Goal: Navigation & Orientation: Find specific page/section

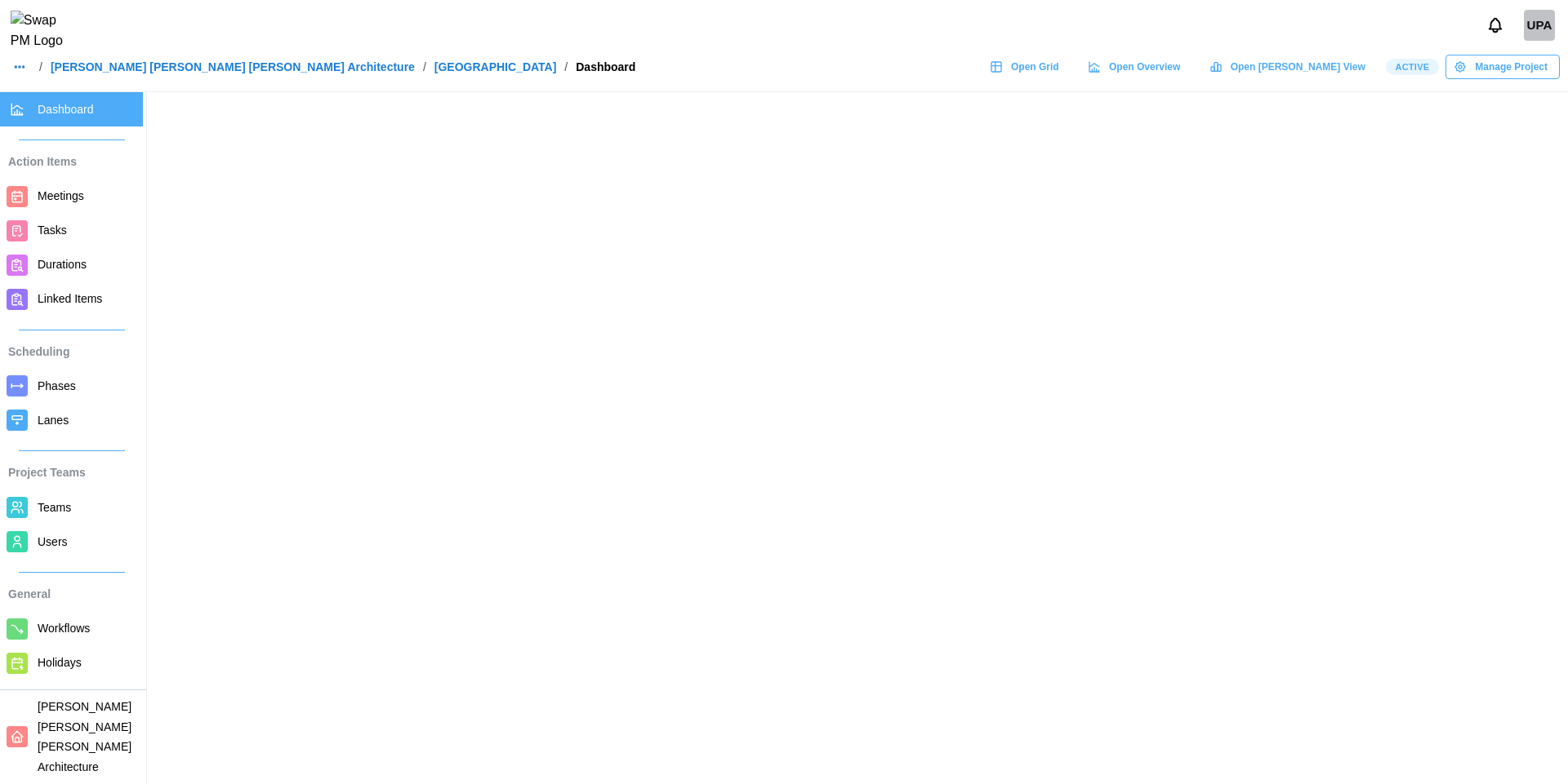
click at [176, 72] on link "[PERSON_NAME] [PERSON_NAME] [PERSON_NAME] Architecture" at bounding box center [232, 66] width 364 height 11
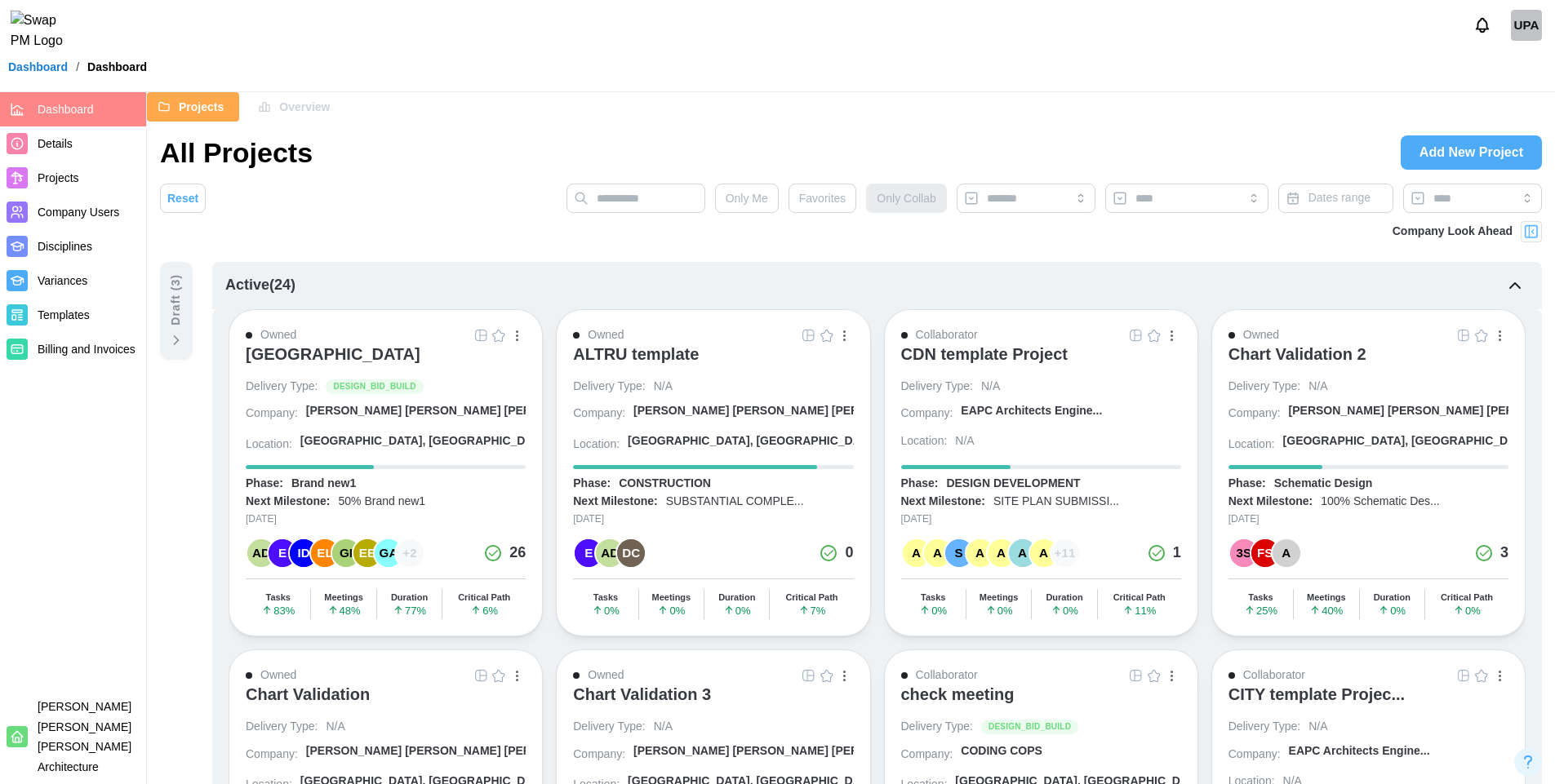
click at [85, 308] on span "Templates" at bounding box center [64, 314] width 53 height 13
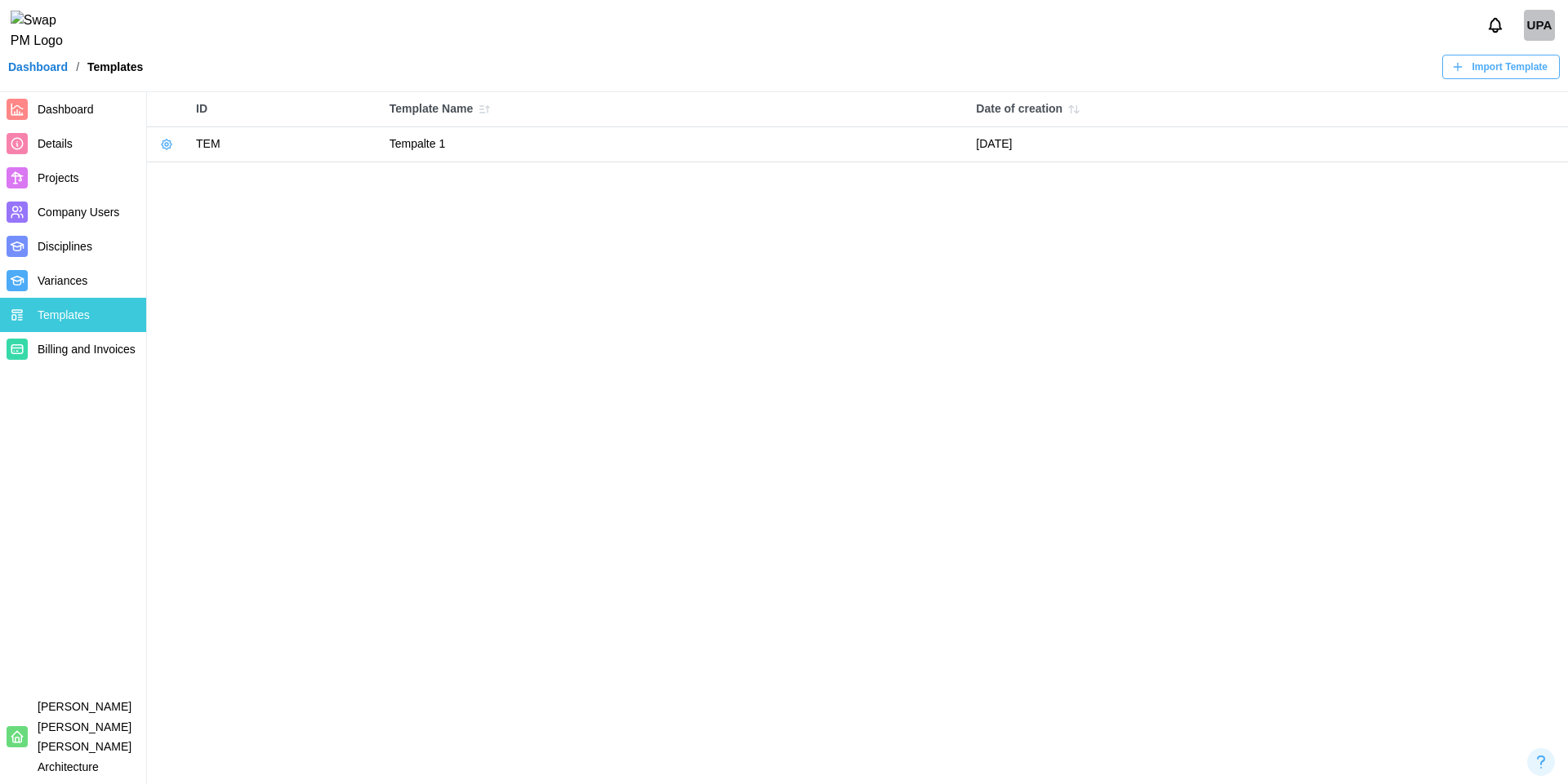
click at [1491, 78] on span "Import Template" at bounding box center [1509, 66] width 75 height 23
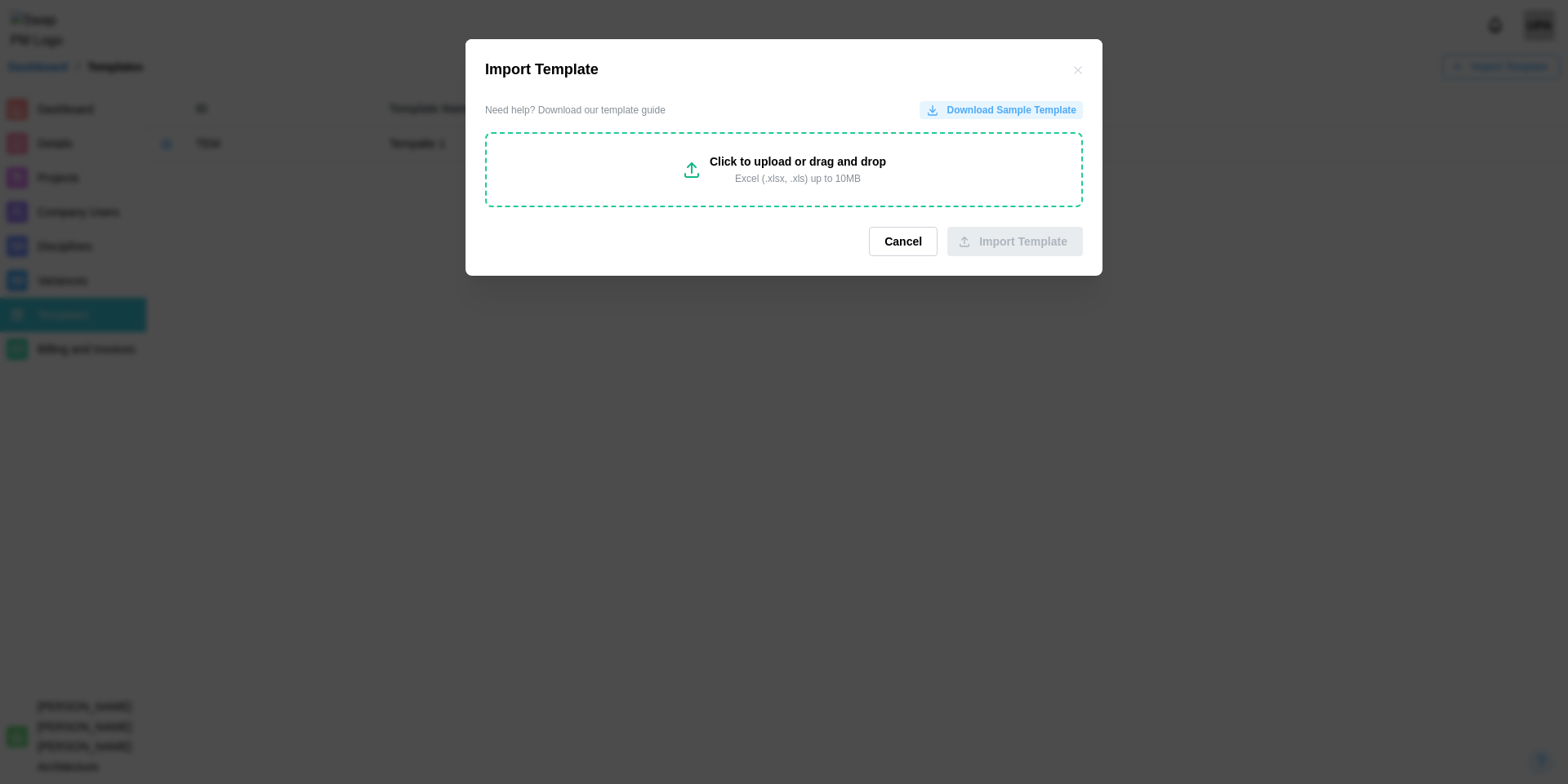
click at [996, 103] on span "Download Sample Template" at bounding box center [1012, 110] width 129 height 16
click at [1081, 73] on icon "button" at bounding box center [1077, 70] width 13 height 13
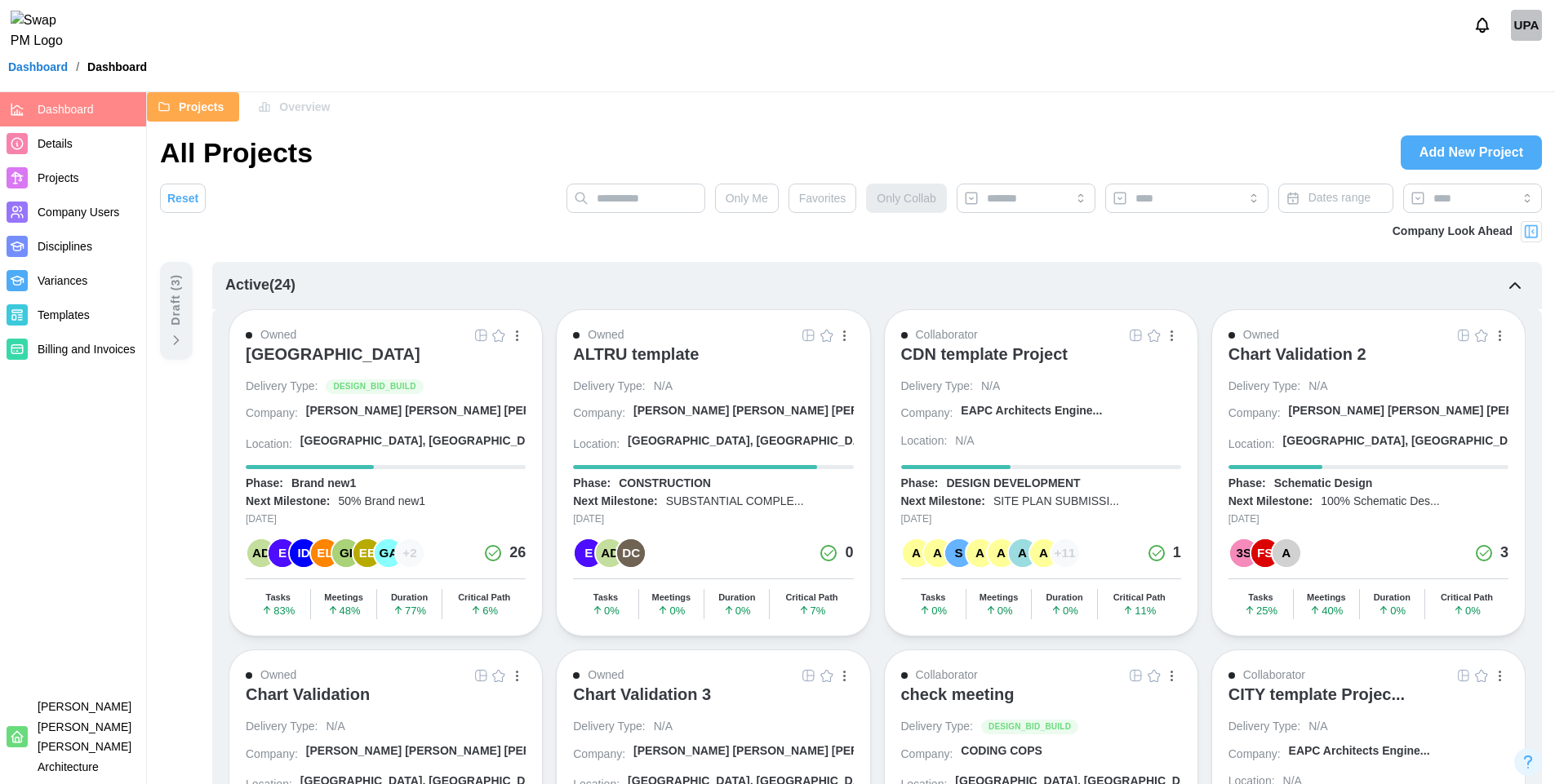
click at [1532, 236] on img at bounding box center [1531, 231] width 16 height 16
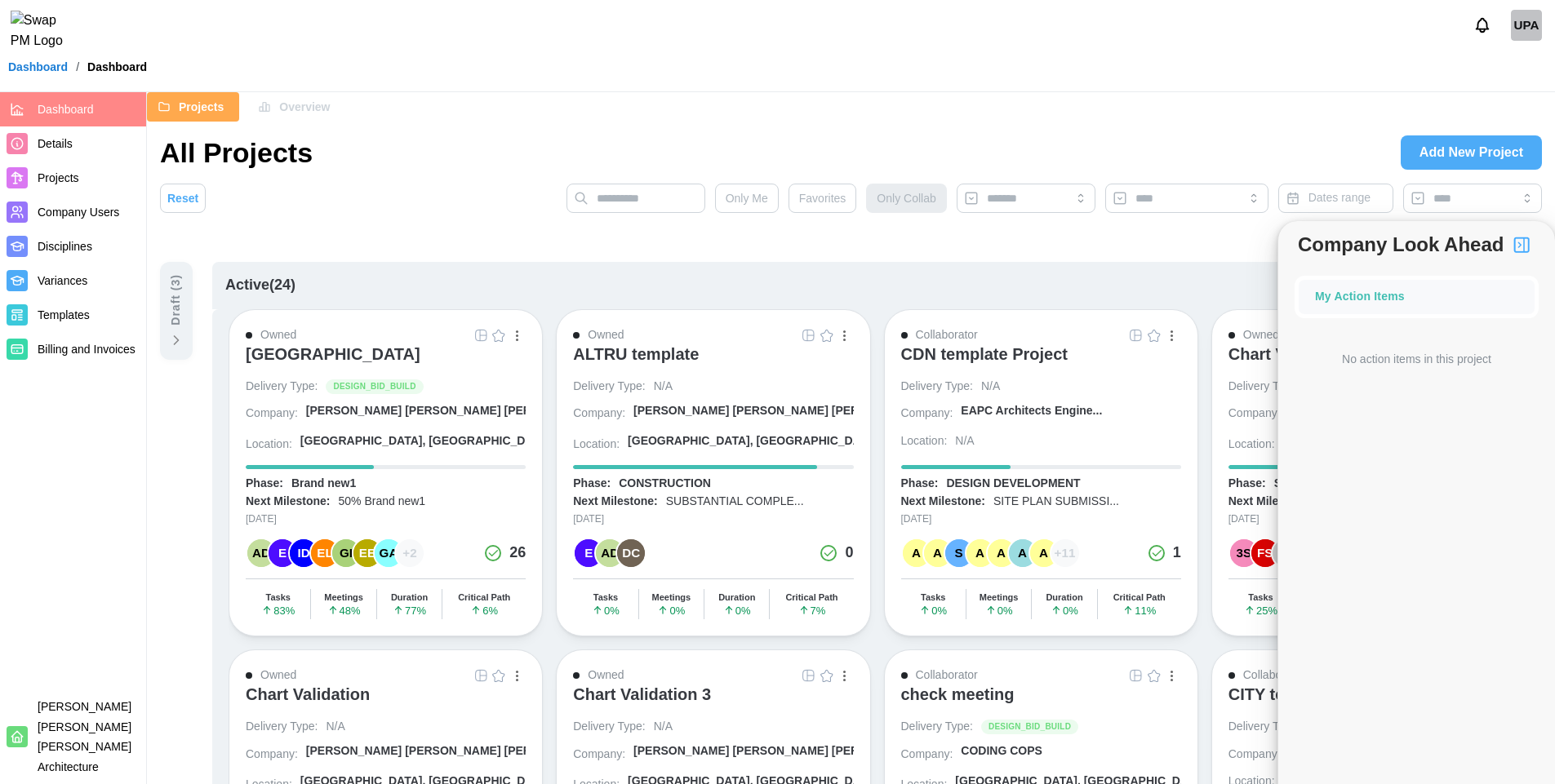
click at [1527, 253] on img "button" at bounding box center [1521, 244] width 20 height 20
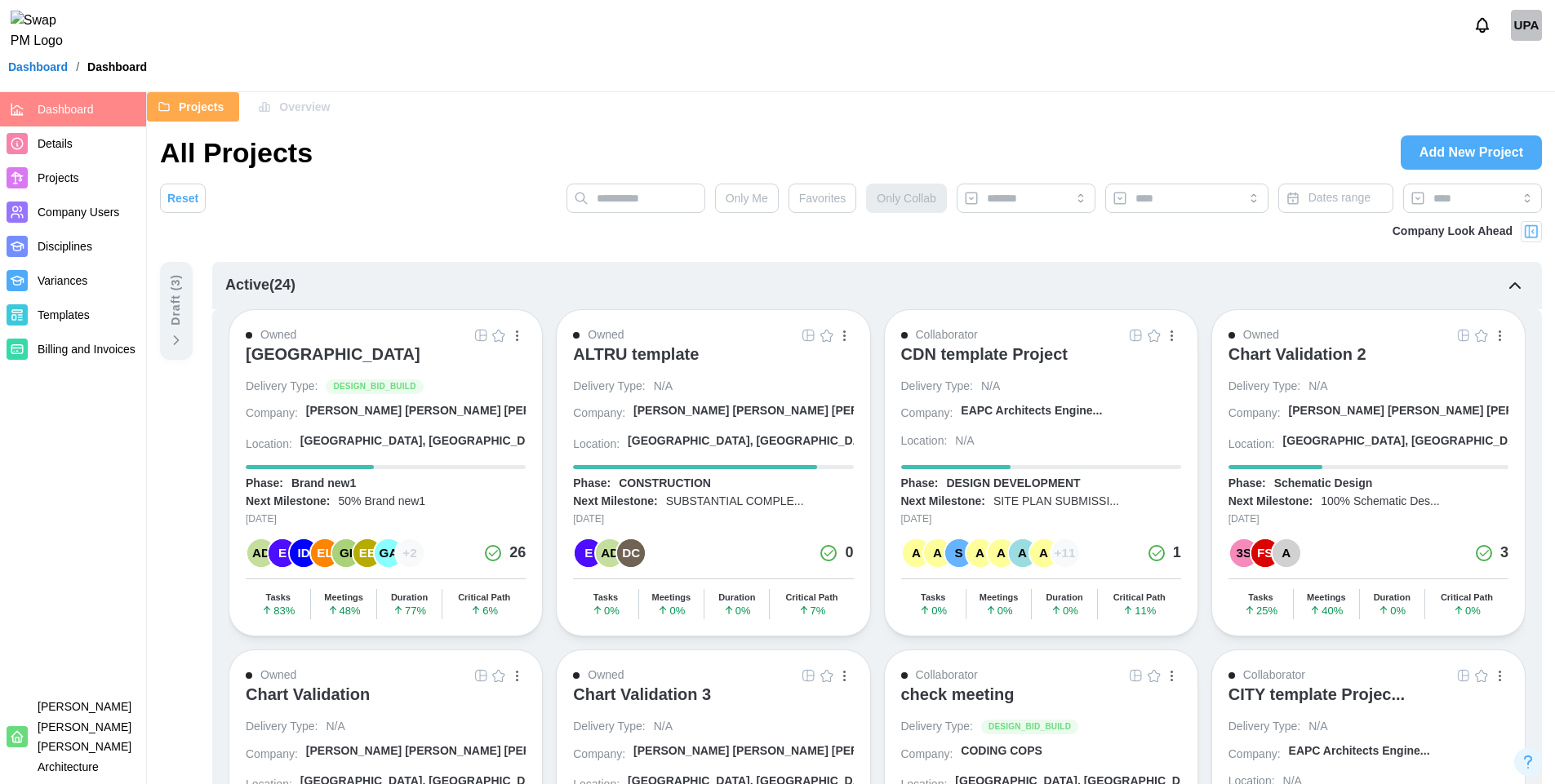
click at [827, 197] on span "Favorites" at bounding box center [822, 198] width 47 height 28
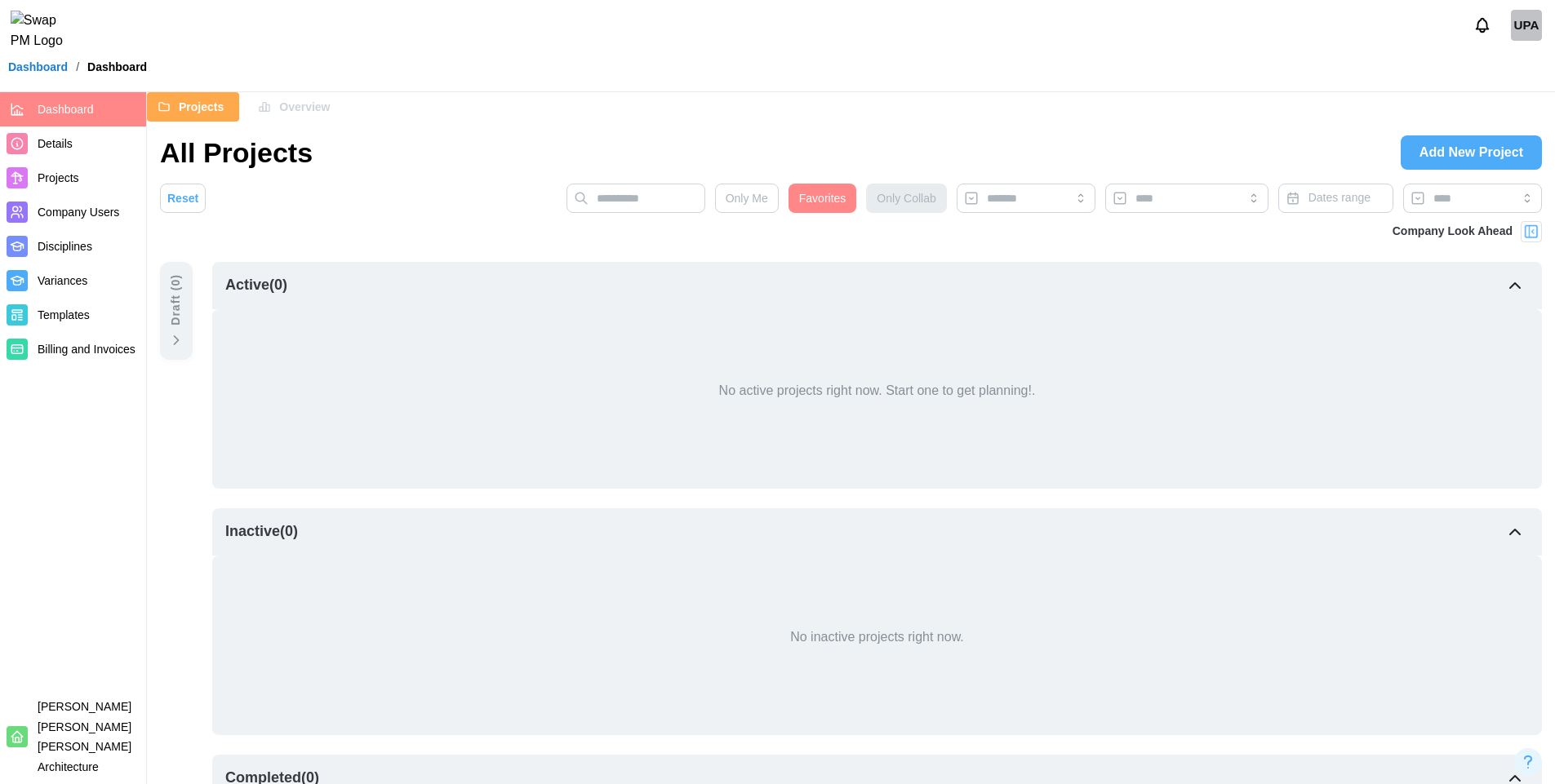
click at [829, 207] on span "Favorites" at bounding box center [822, 198] width 47 height 28
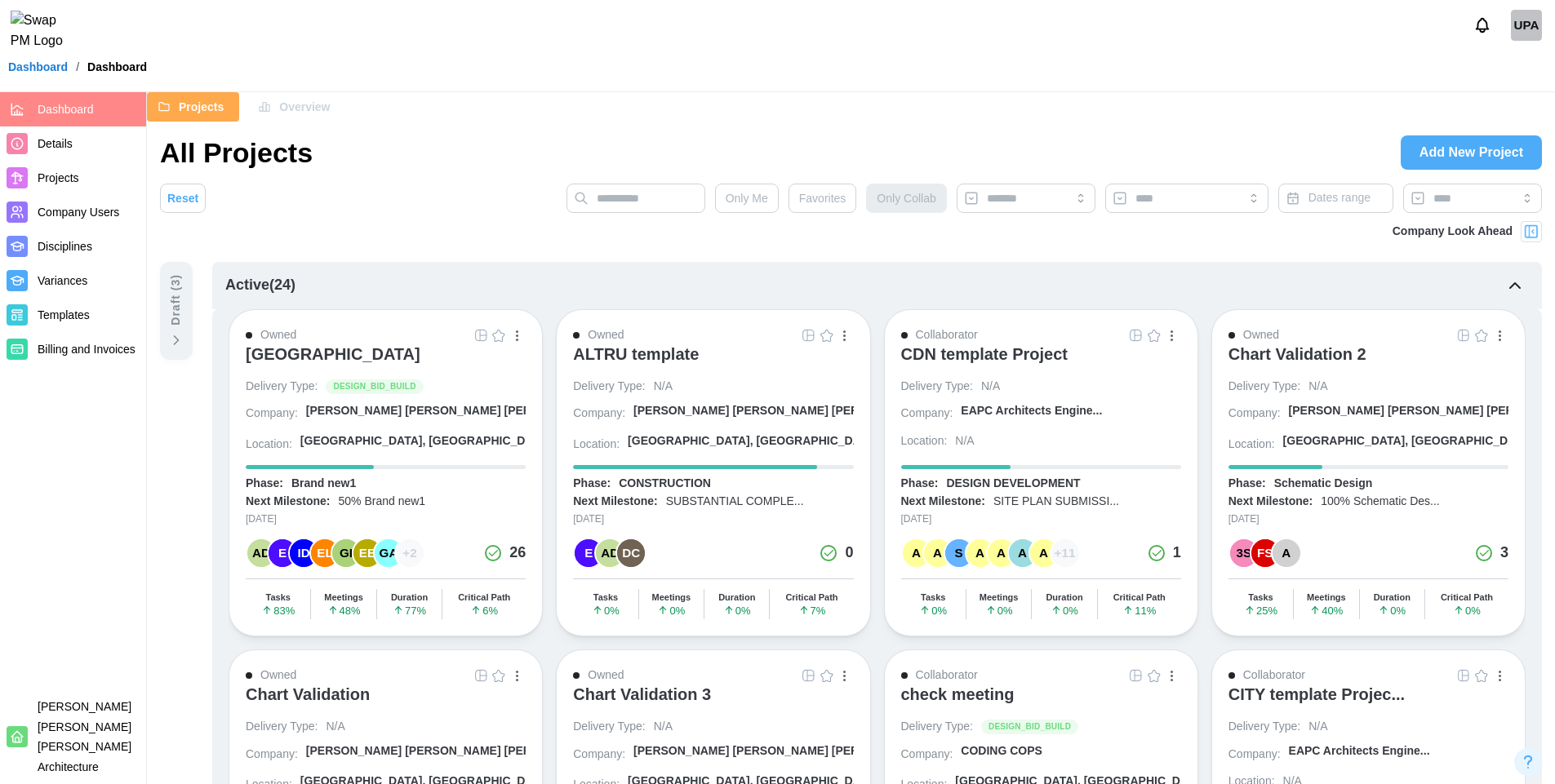
click at [496, 335] on img "button" at bounding box center [499, 335] width 13 height 13
click at [828, 339] on img "button" at bounding box center [827, 335] width 13 height 13
click at [1155, 333] on img "button" at bounding box center [1154, 335] width 13 height 13
click at [825, 196] on span "Favorites" at bounding box center [822, 198] width 47 height 28
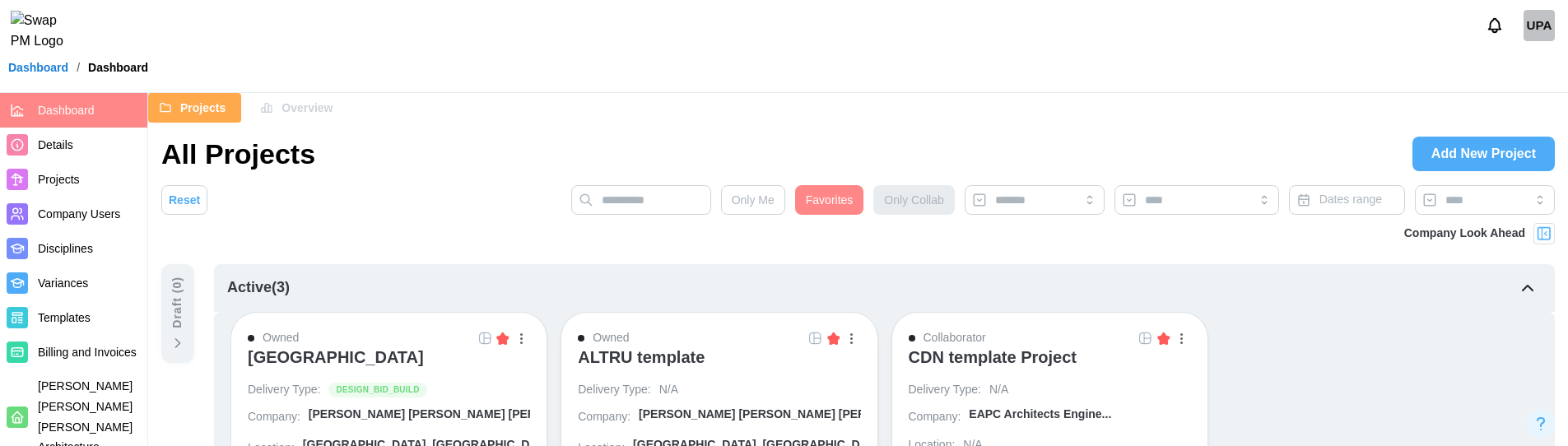
click at [827, 205] on span "Favorites" at bounding box center [829, 200] width 48 height 28
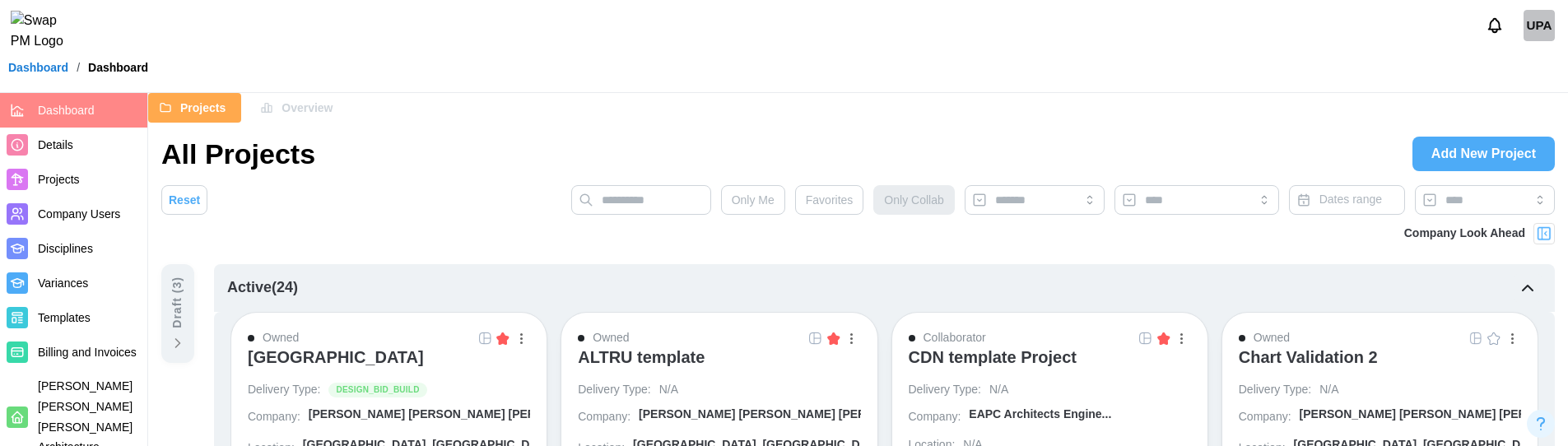
click at [840, 207] on span "Favorites" at bounding box center [829, 200] width 48 height 28
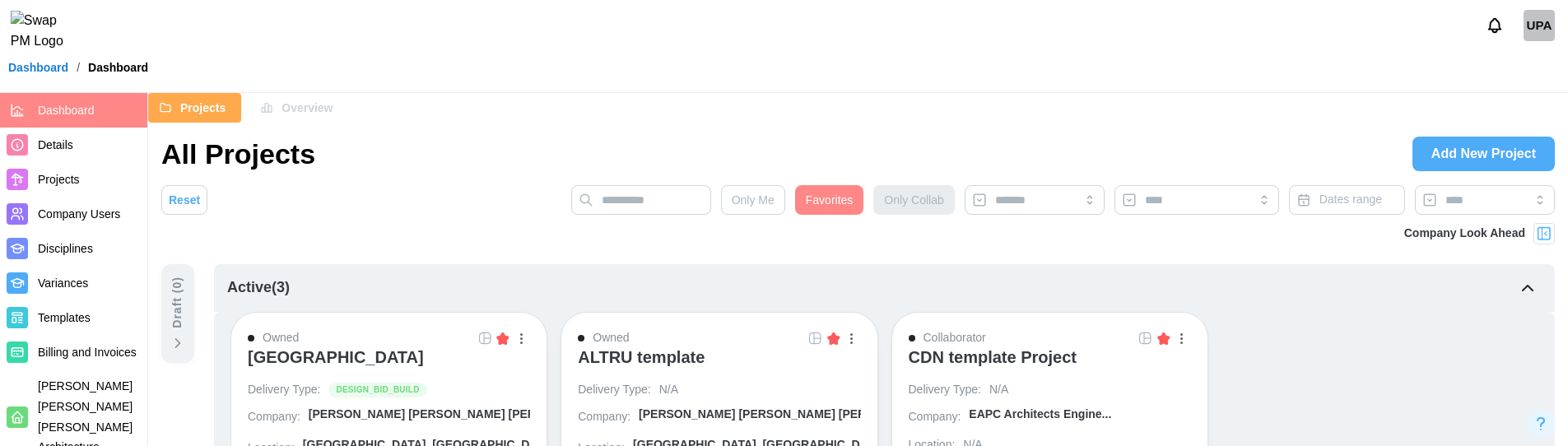
click at [1546, 230] on img at bounding box center [1544, 233] width 16 height 16
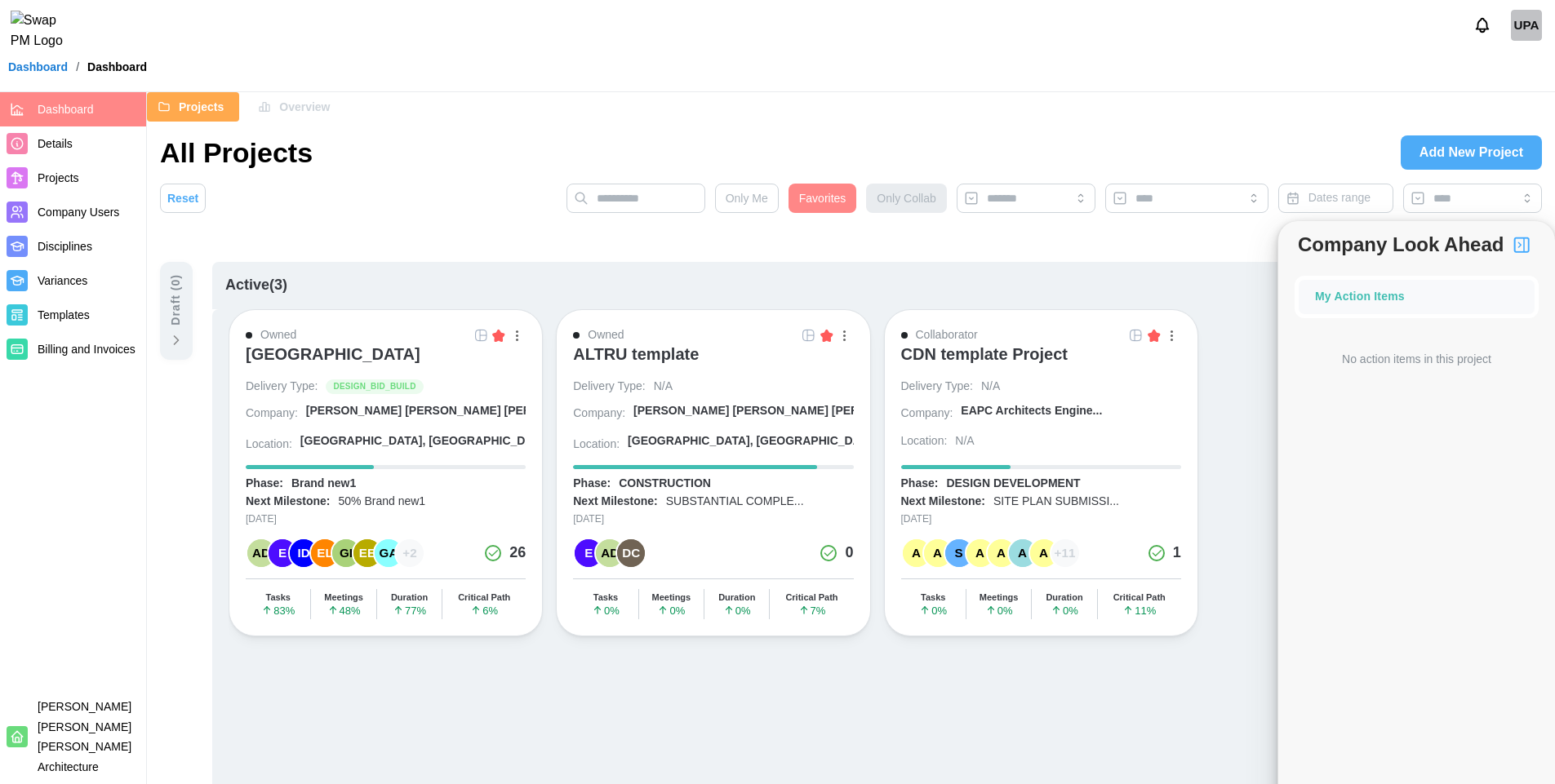
click at [1532, 246] on button "button" at bounding box center [1521, 244] width 28 height 28
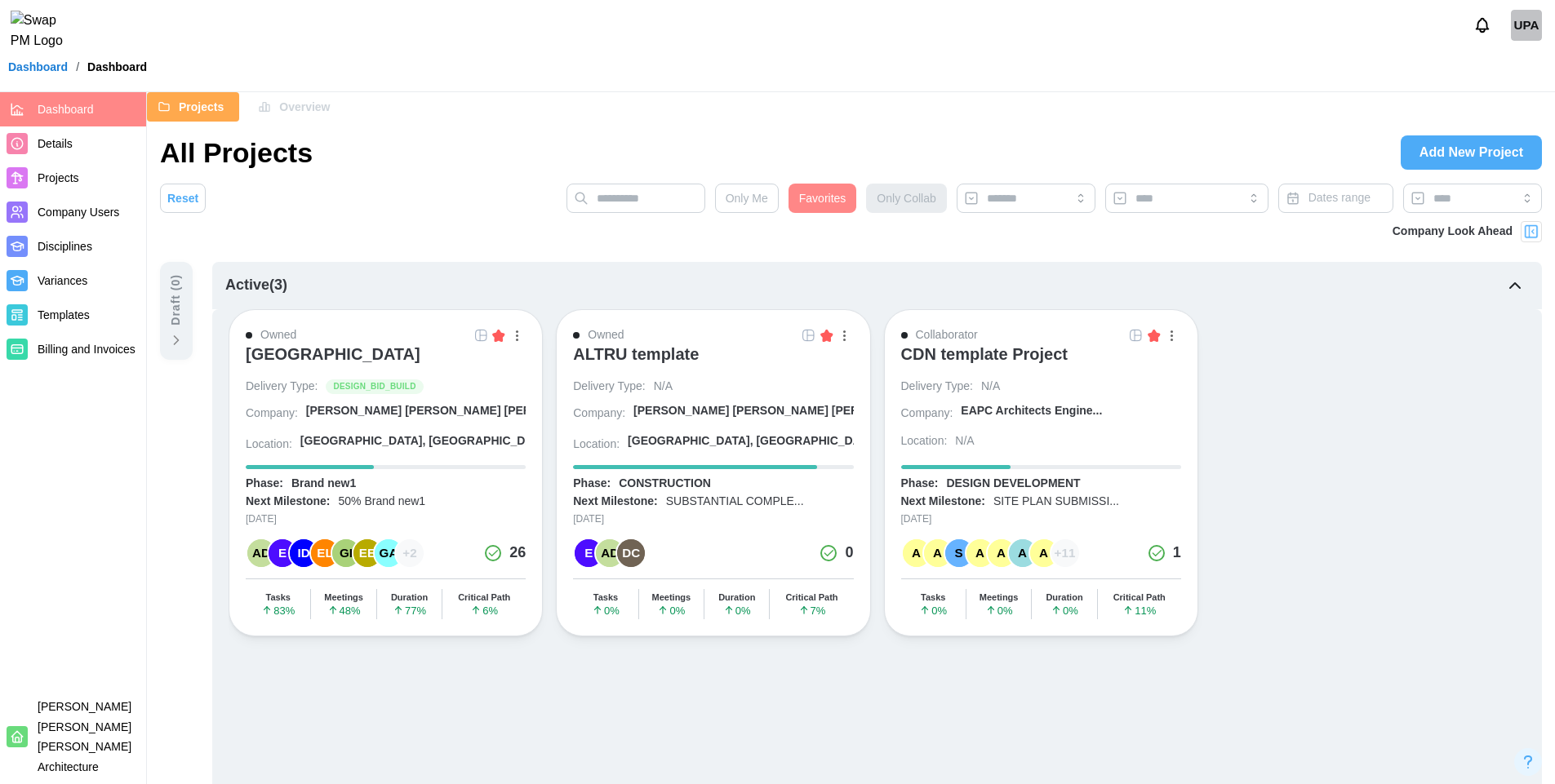
click at [831, 202] on span "Favorites" at bounding box center [822, 198] width 47 height 28
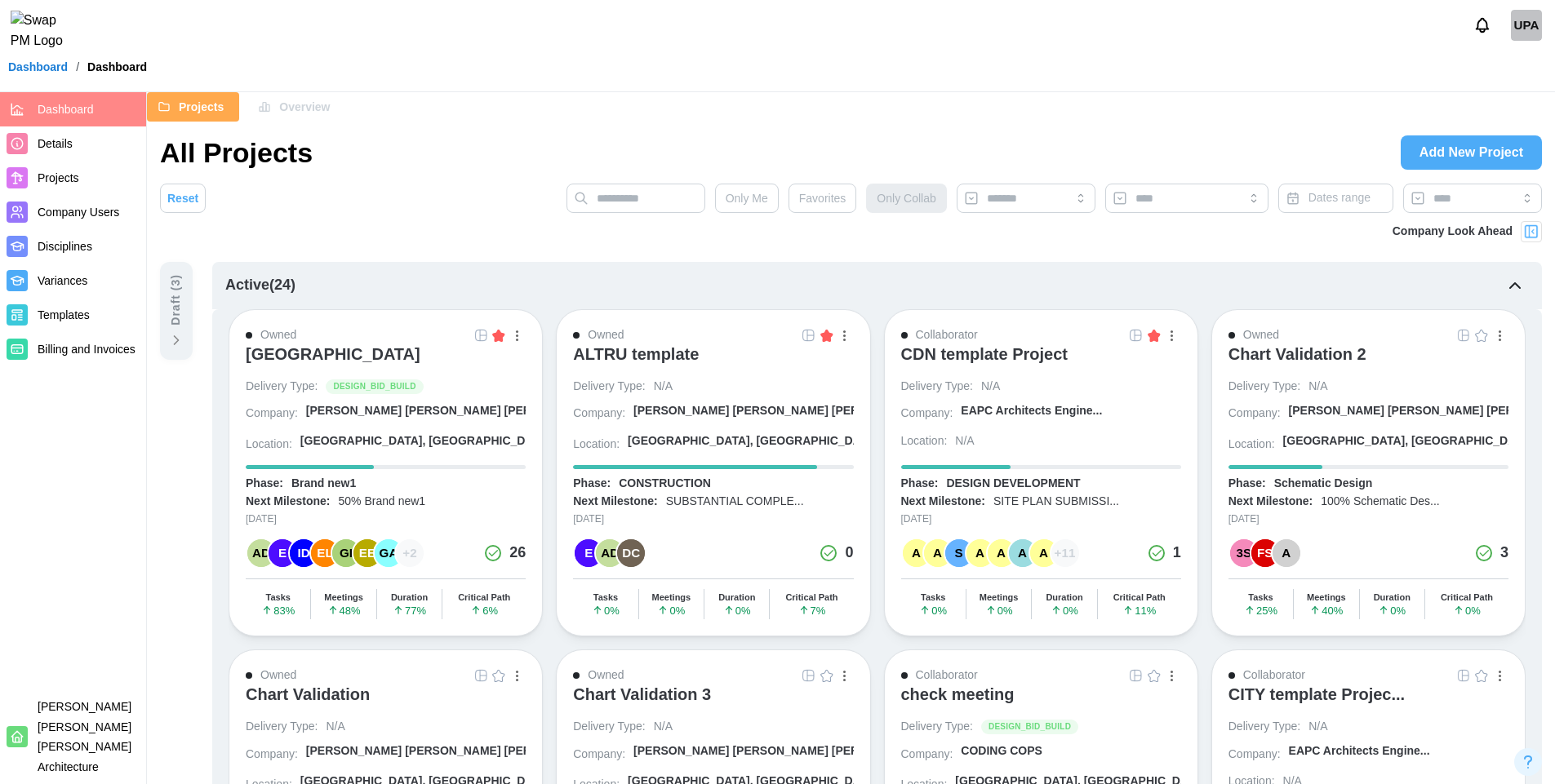
click at [480, 336] on img "button" at bounding box center [480, 335] width 13 height 13
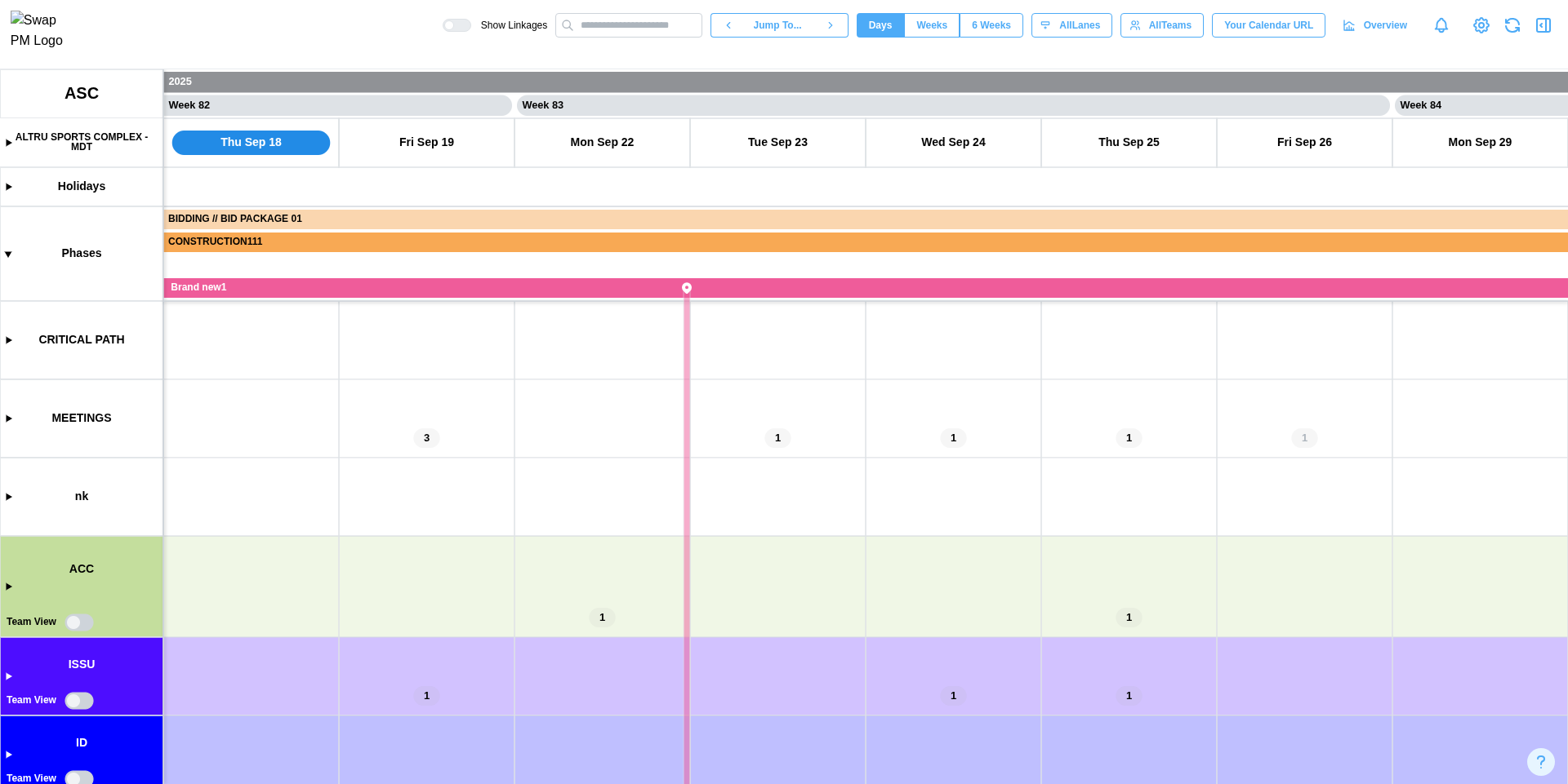
click at [1536, 35] on icon "button" at bounding box center [1543, 25] width 20 height 20
click at [8, 420] on canvas at bounding box center [784, 427] width 1568 height 715
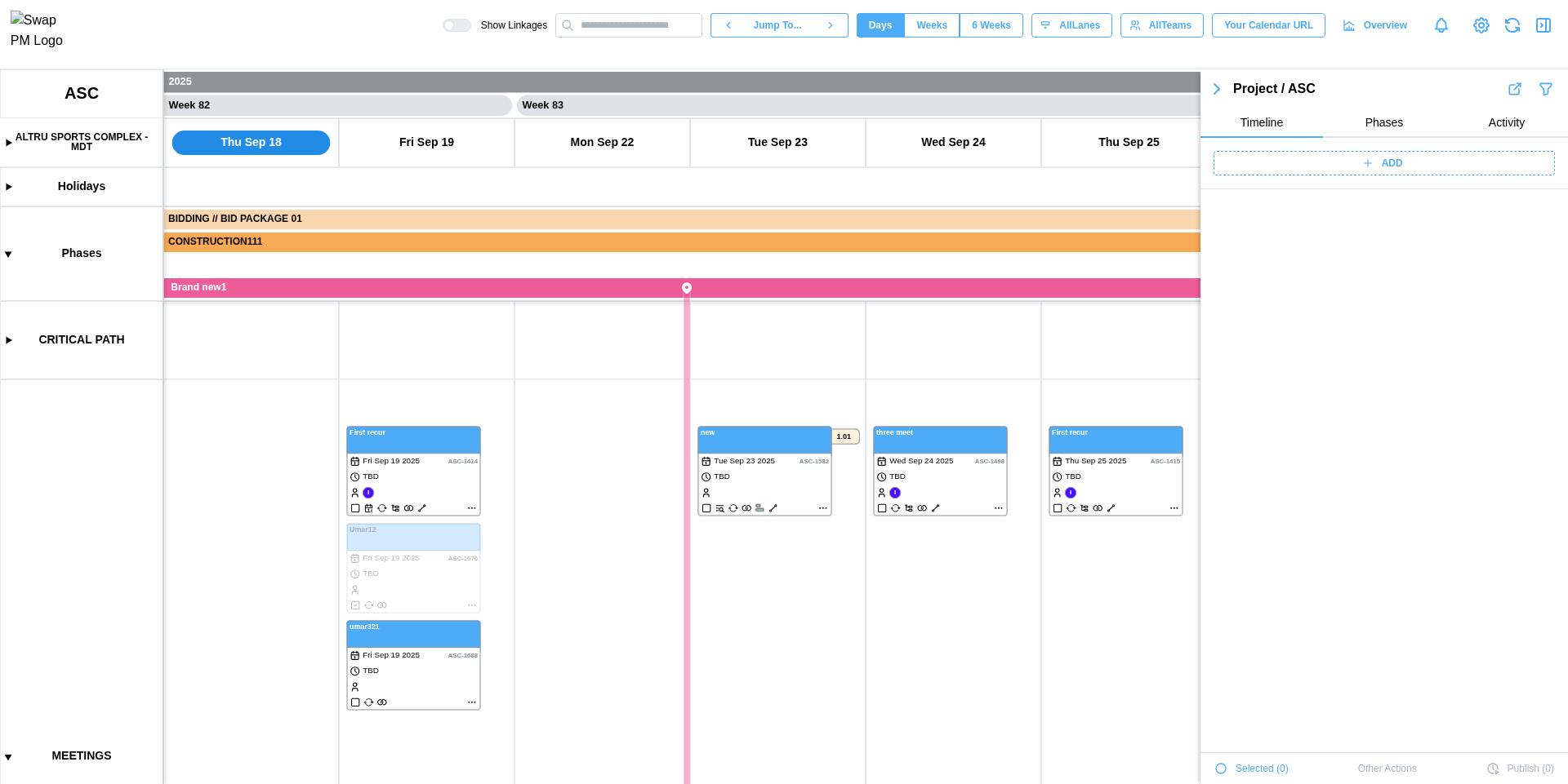
scroll to position [58685, 0]
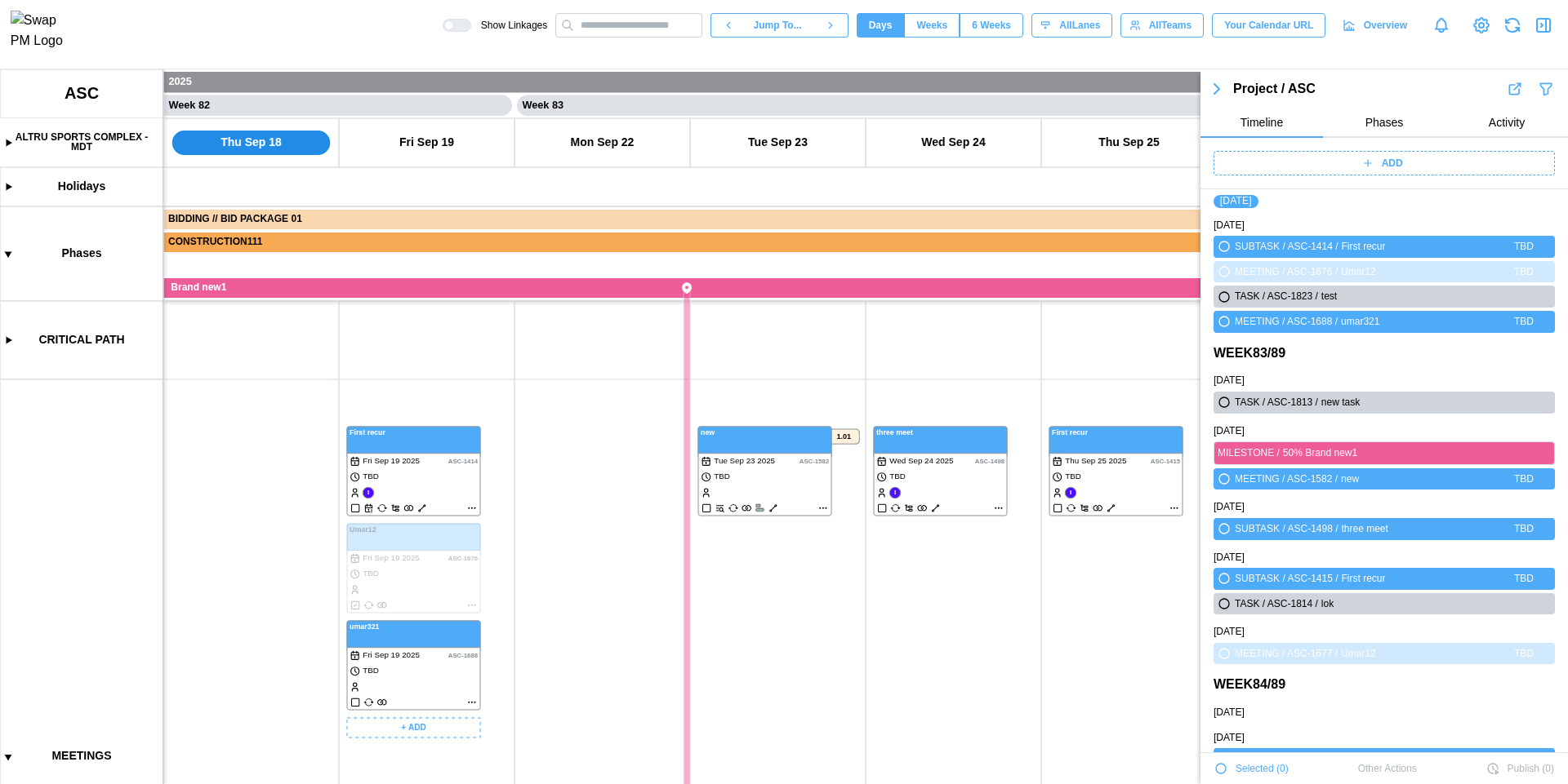
click at [422, 485] on canvas at bounding box center [784, 427] width 1568 height 715
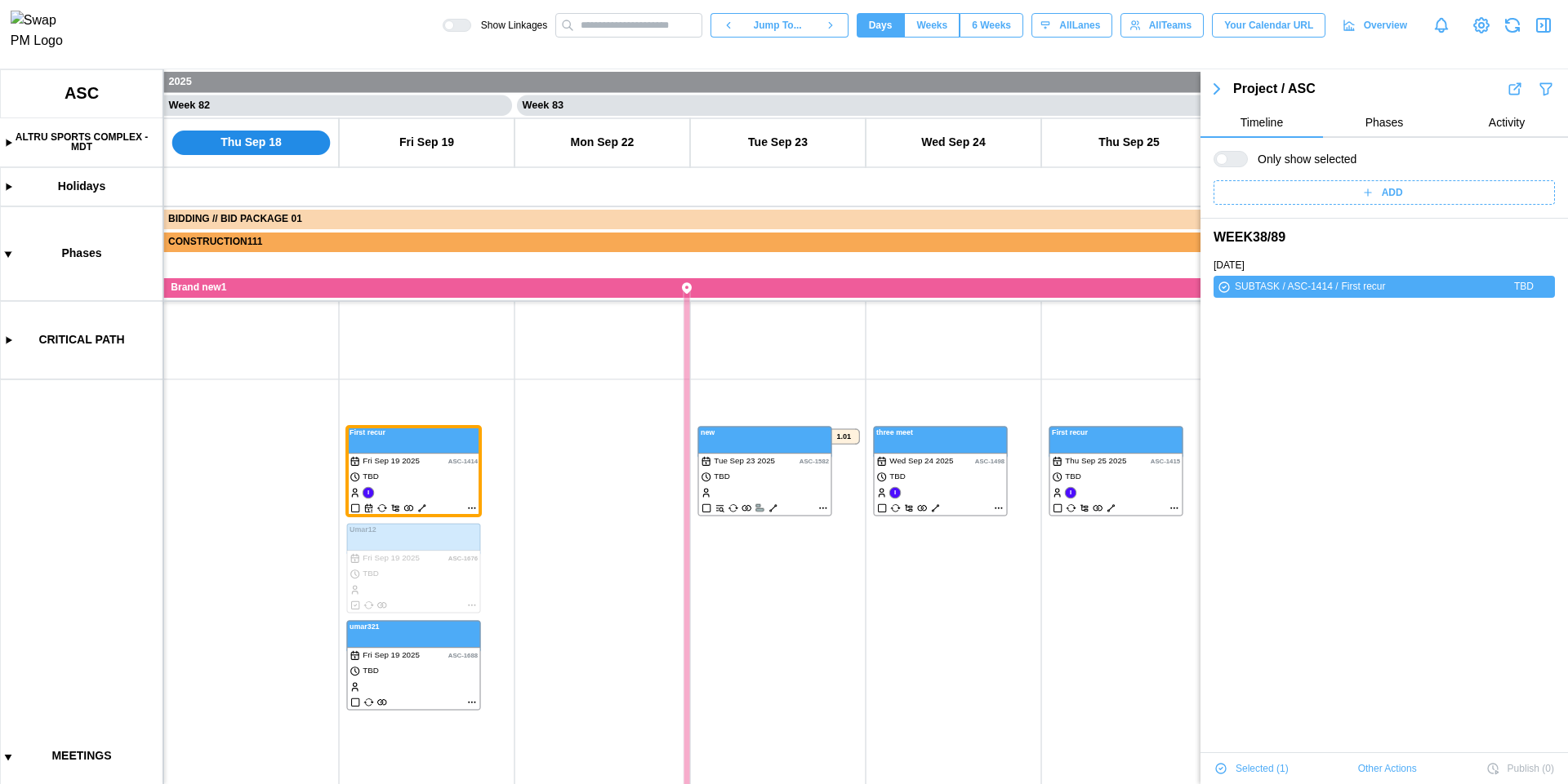
click at [1255, 769] on span "Selected ( 1 )" at bounding box center [1262, 769] width 53 height 23
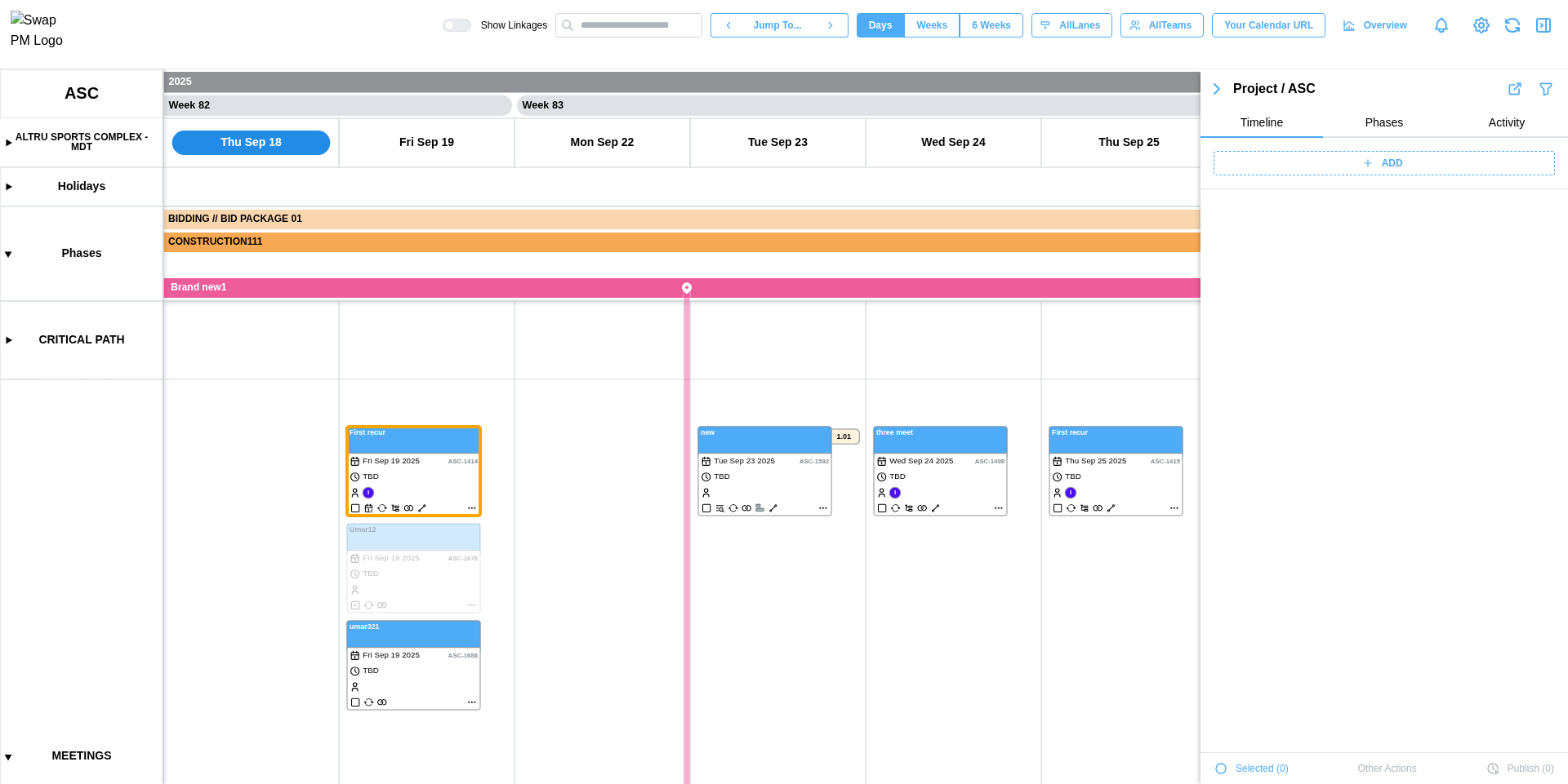
scroll to position [58637, 0]
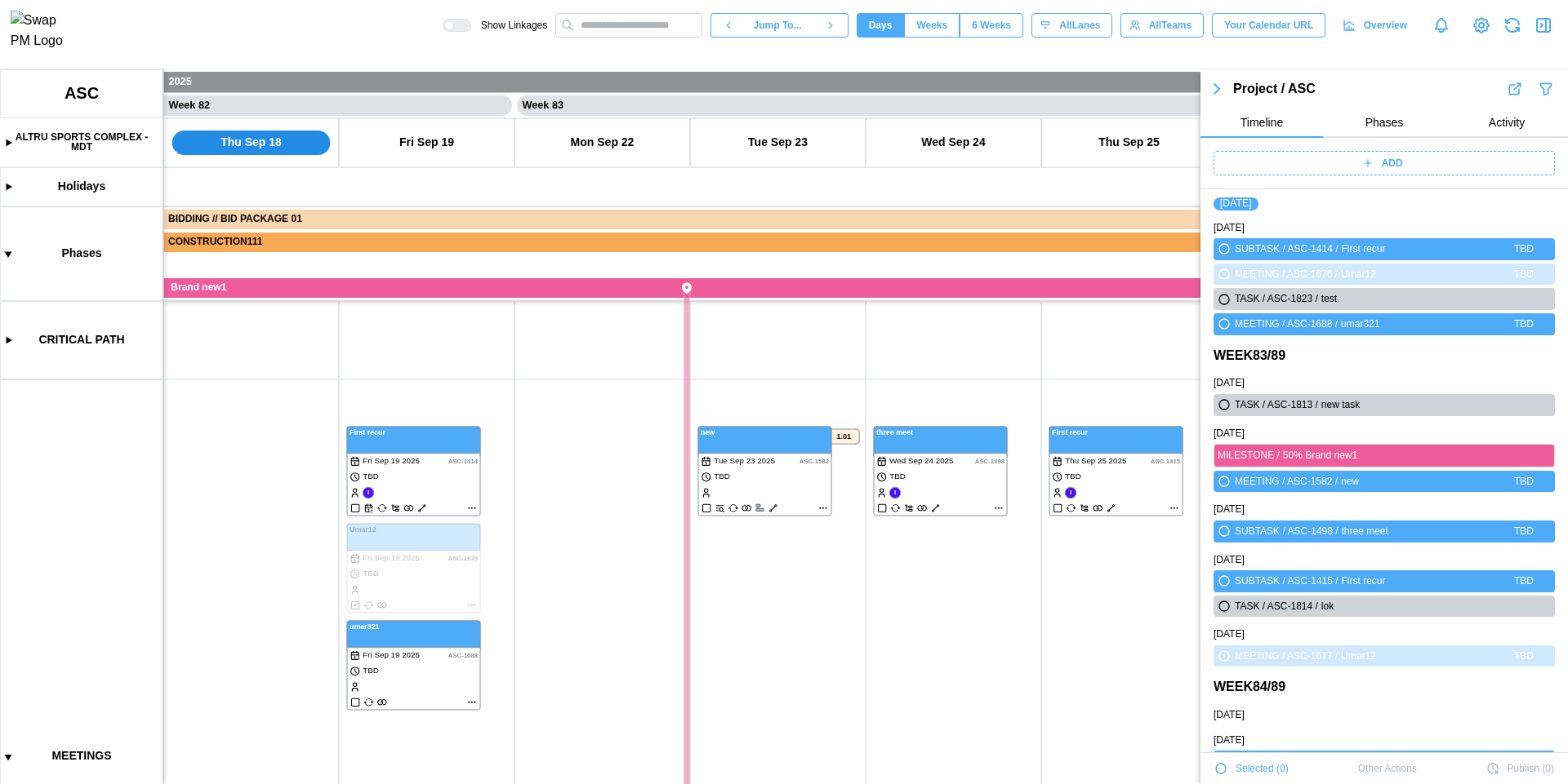
click at [1255, 769] on span "Selected ( 0 )" at bounding box center [1262, 769] width 53 height 23
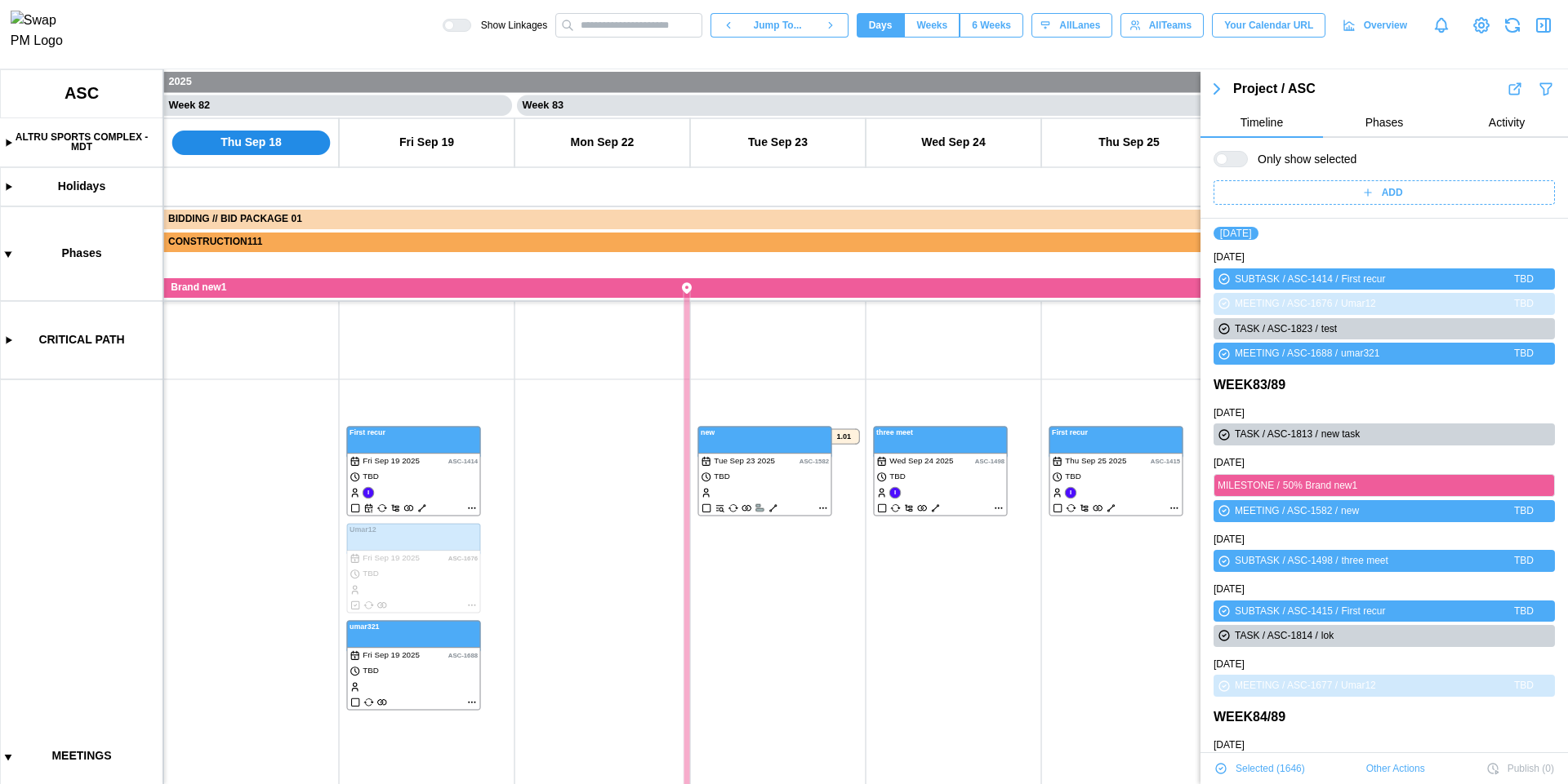
scroll to position [58667, 0]
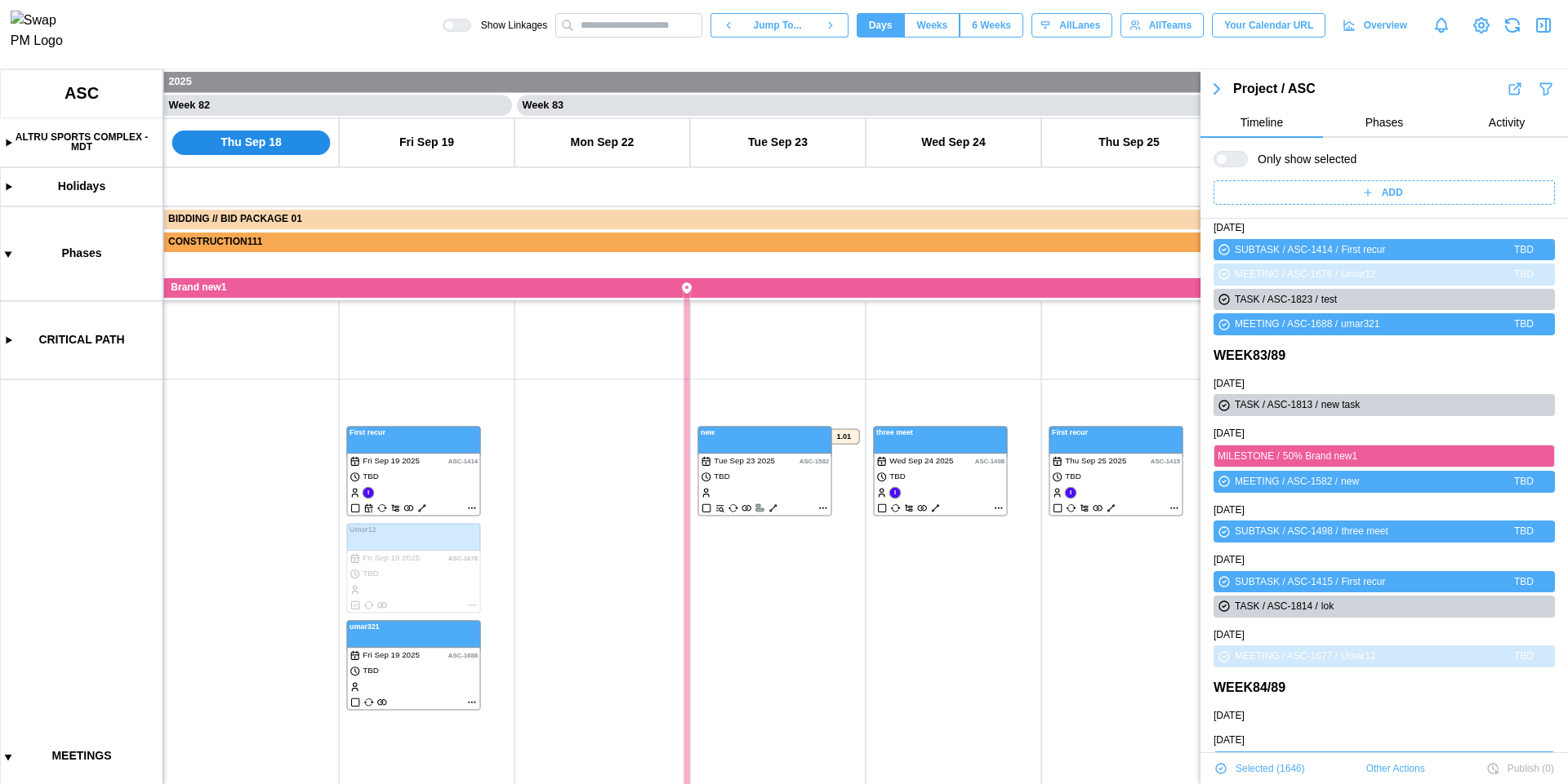
click at [1255, 769] on span "Selected ( 1646 )" at bounding box center [1270, 769] width 70 height 23
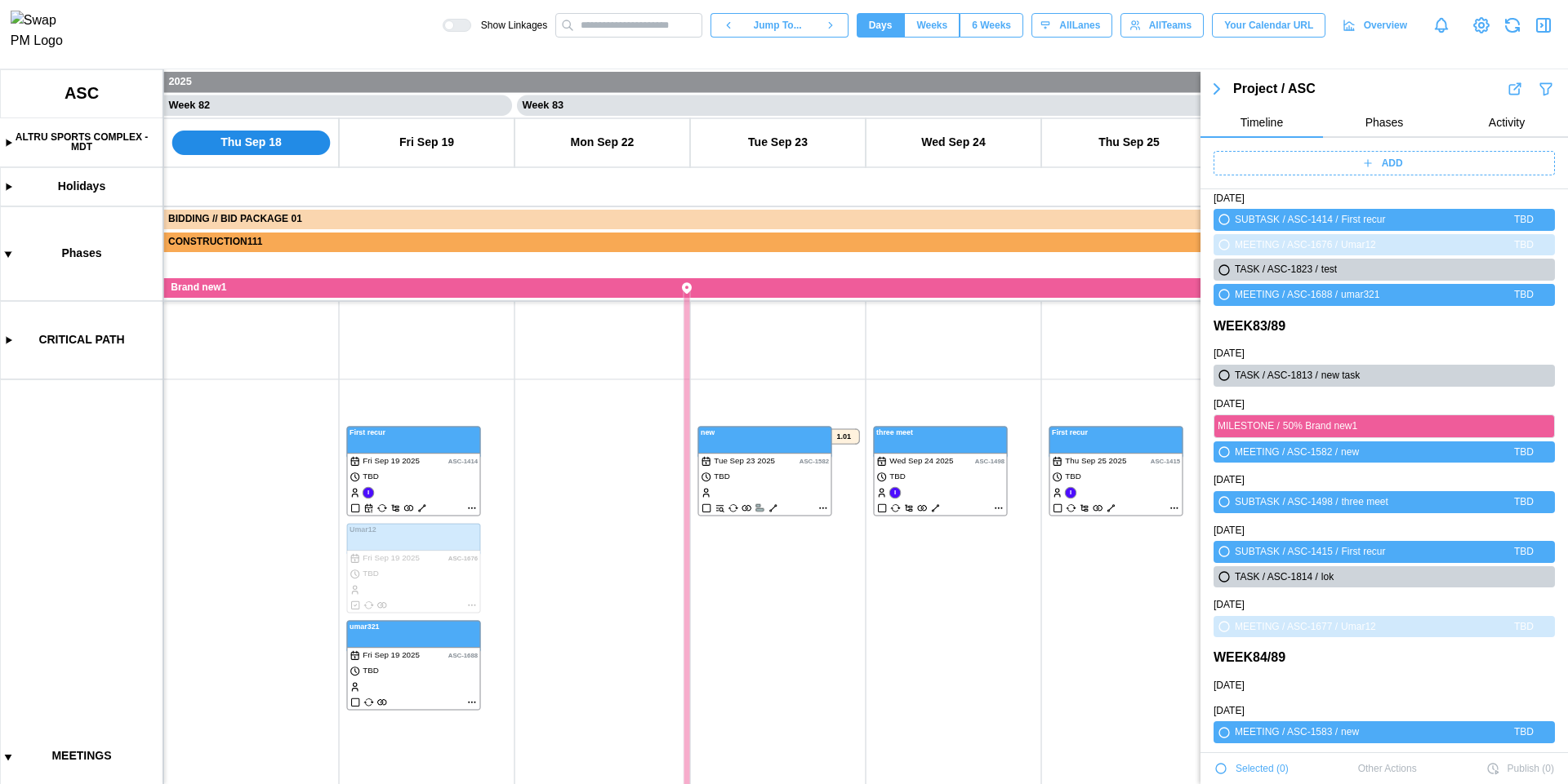
scroll to position [58637, 0]
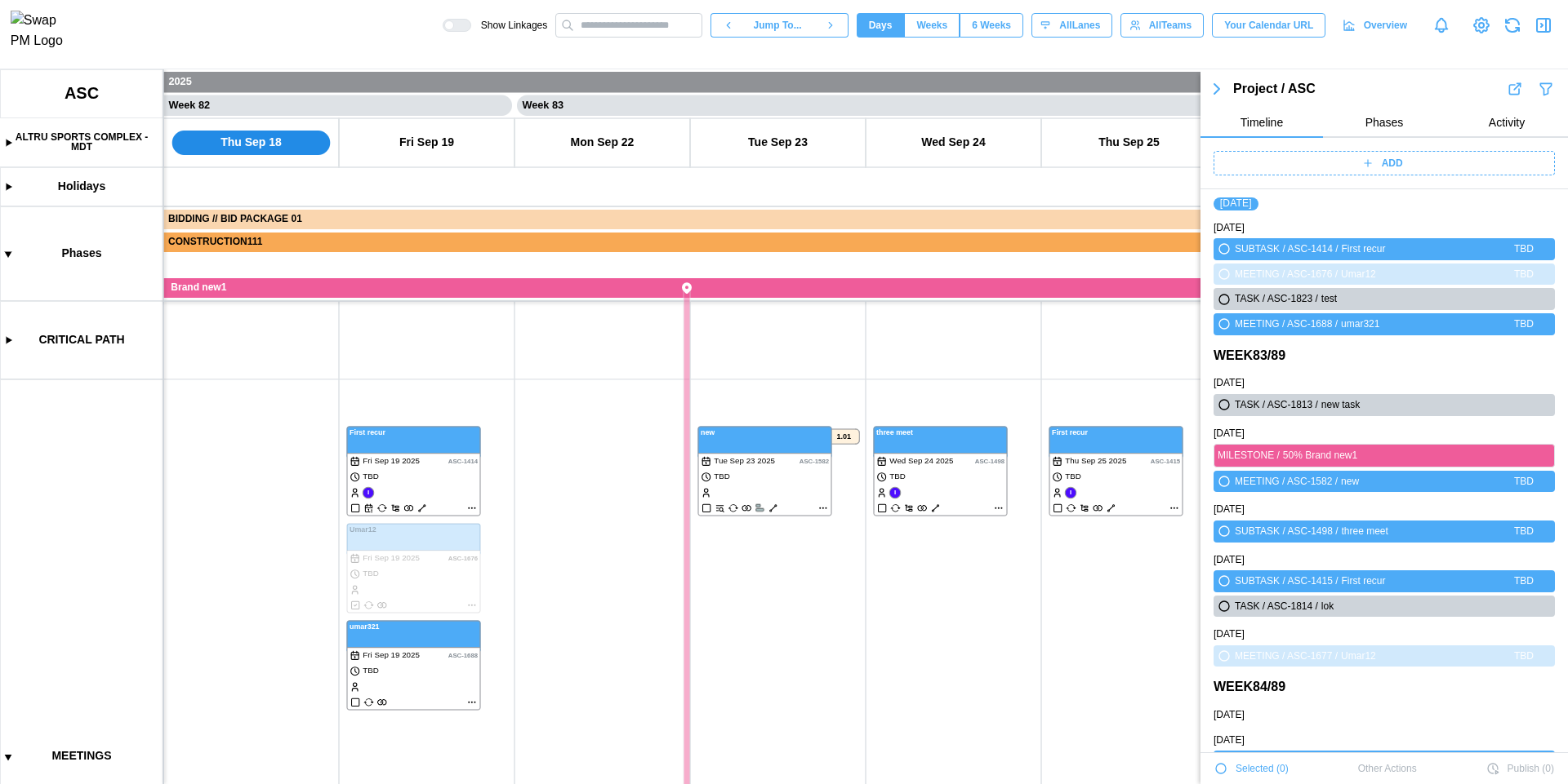
click at [1255, 769] on span "Selected ( 0 )" at bounding box center [1262, 769] width 53 height 23
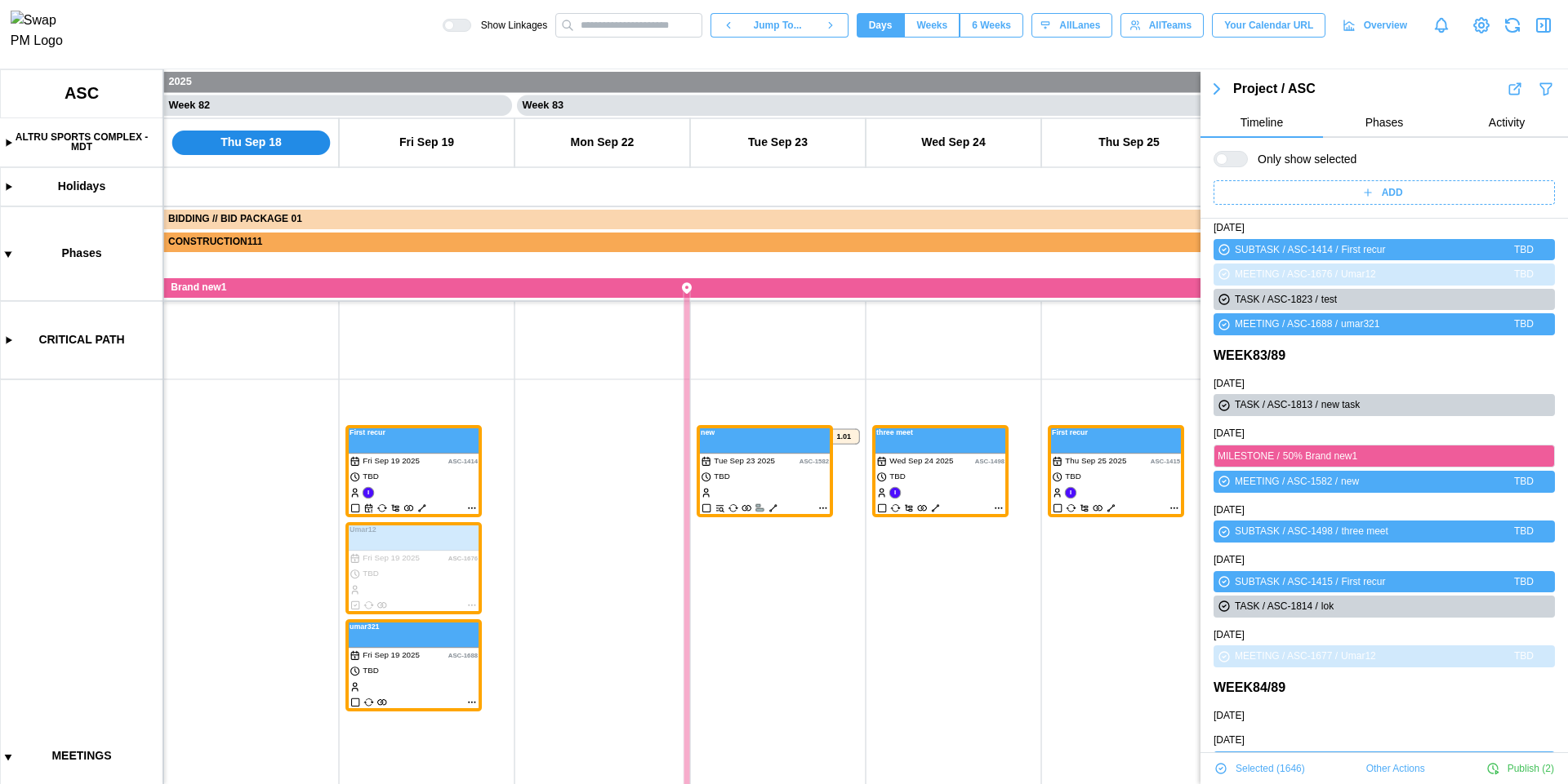
click at [1255, 769] on span "Selected ( 1646 )" at bounding box center [1270, 769] width 70 height 23
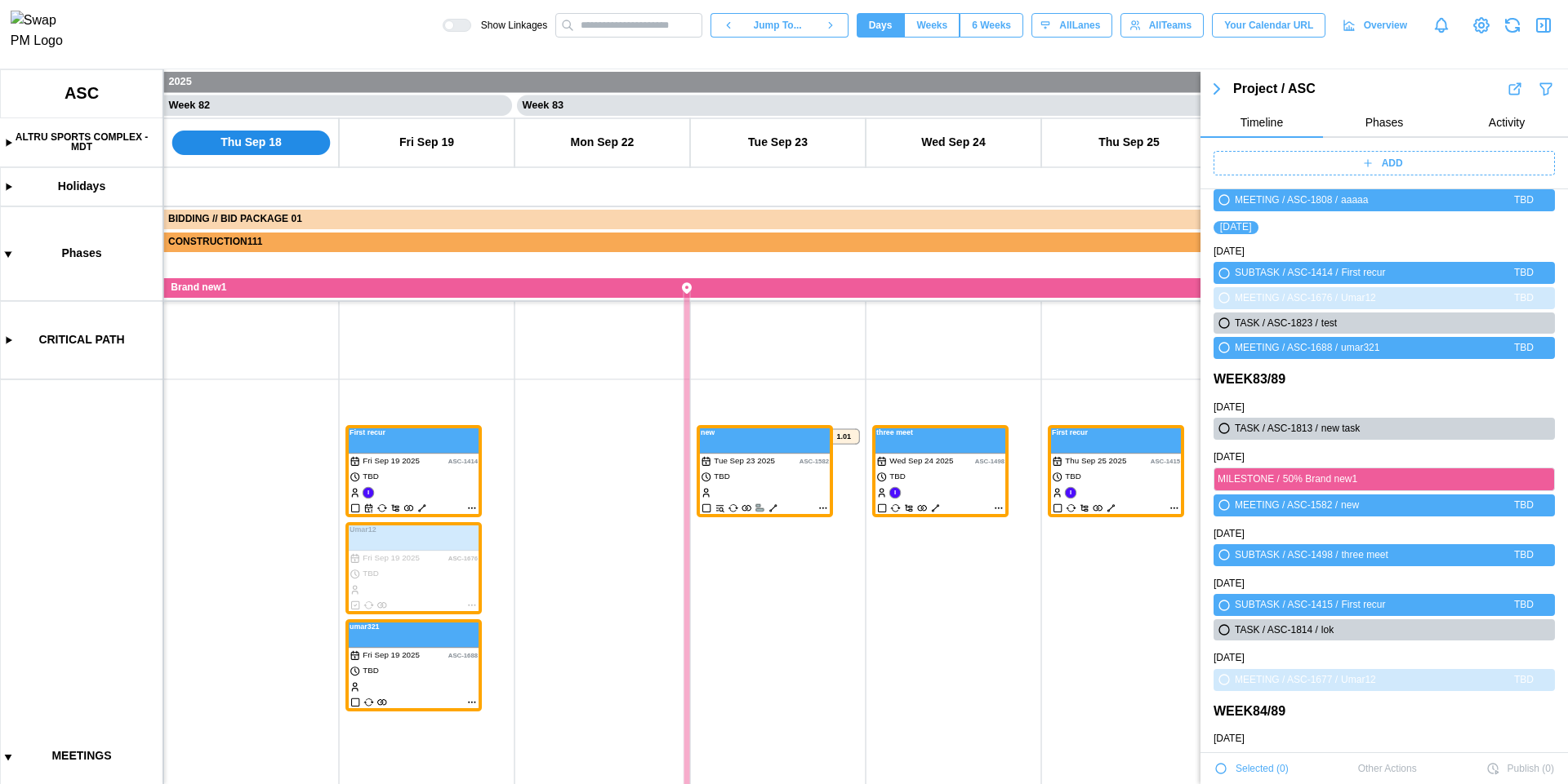
scroll to position [58603, 0]
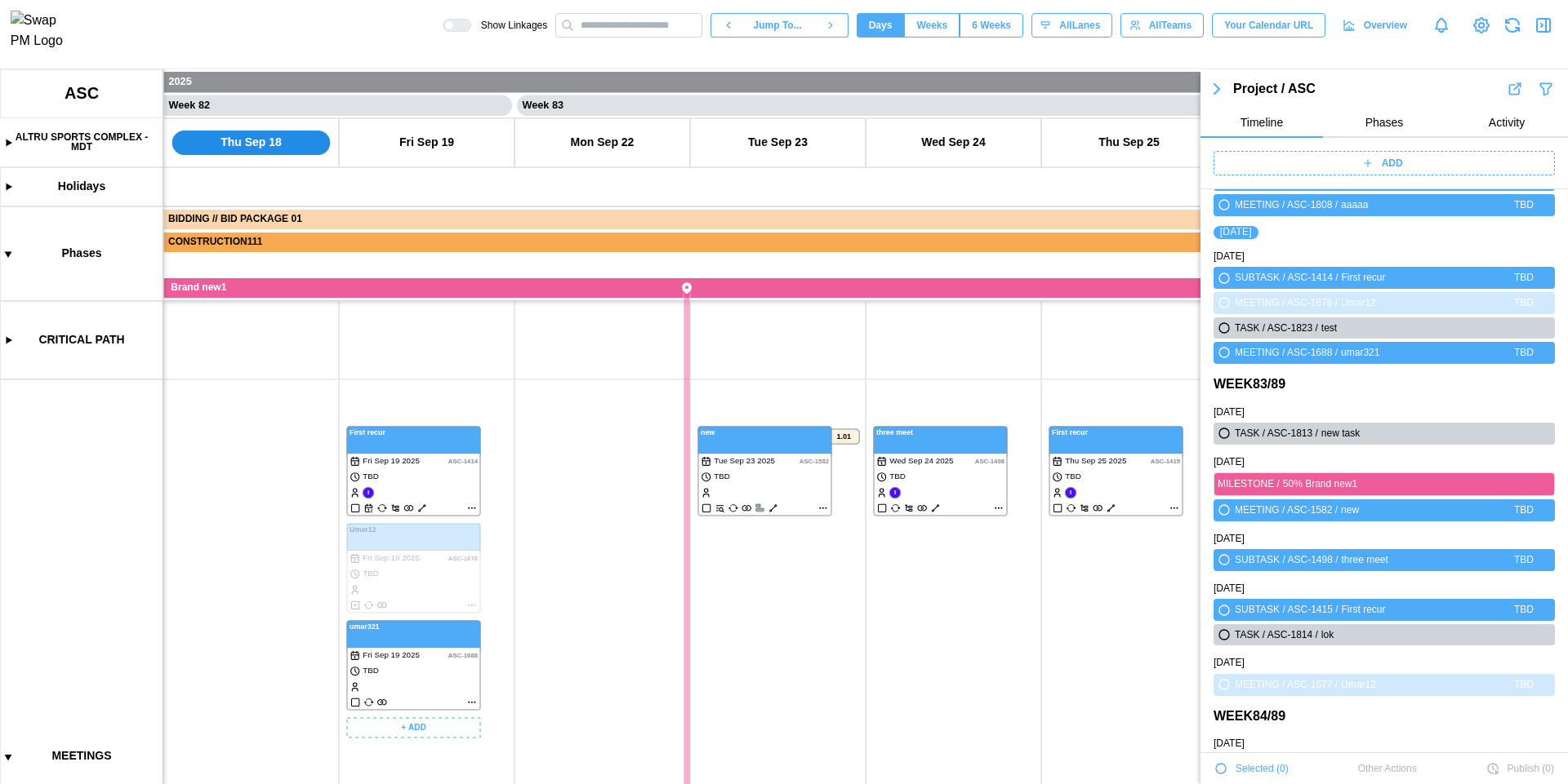
click at [435, 471] on canvas at bounding box center [784, 427] width 1568 height 715
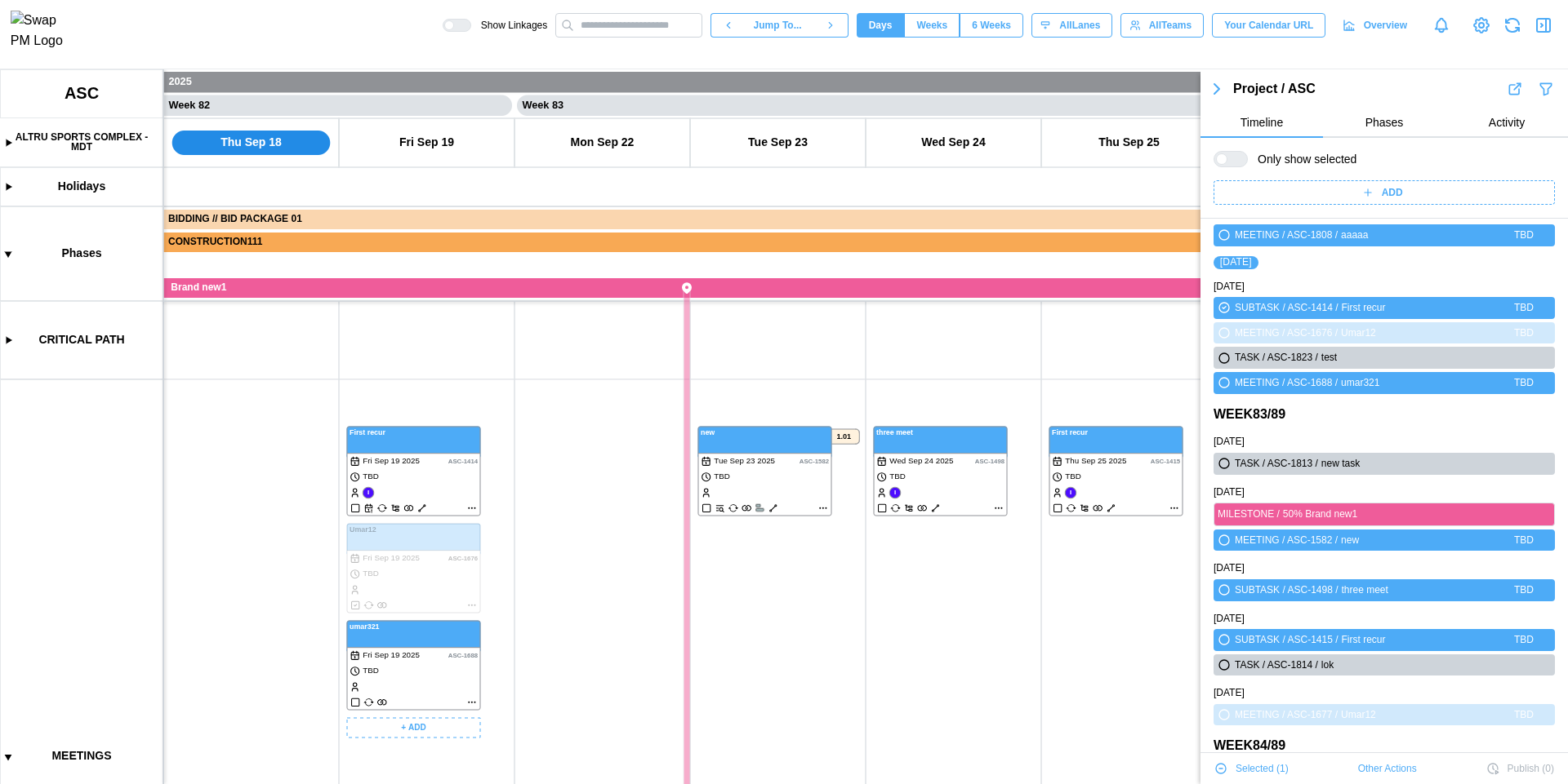
scroll to position [58632, 0]
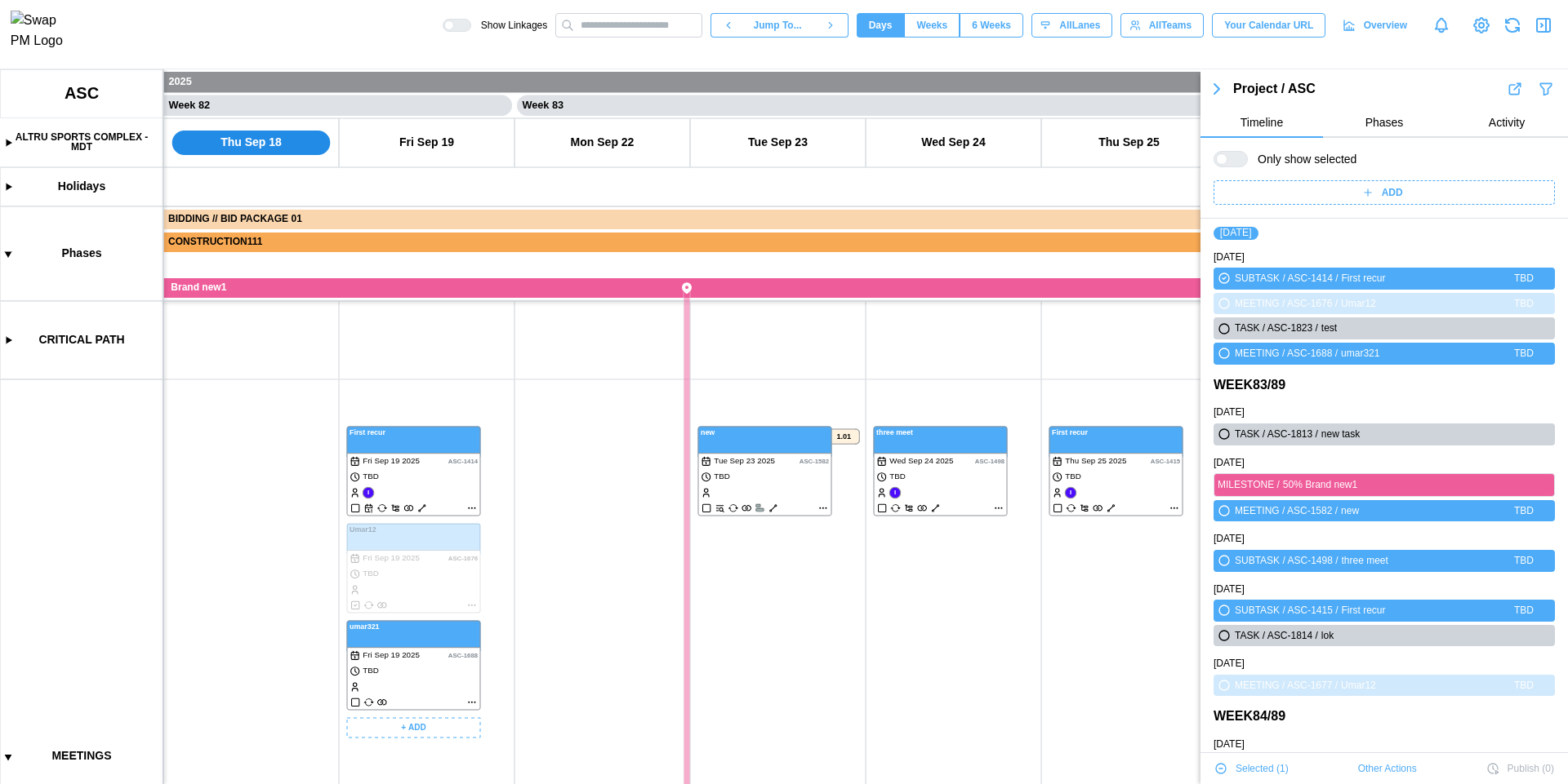
click at [813, 471] on canvas at bounding box center [784, 427] width 1568 height 715
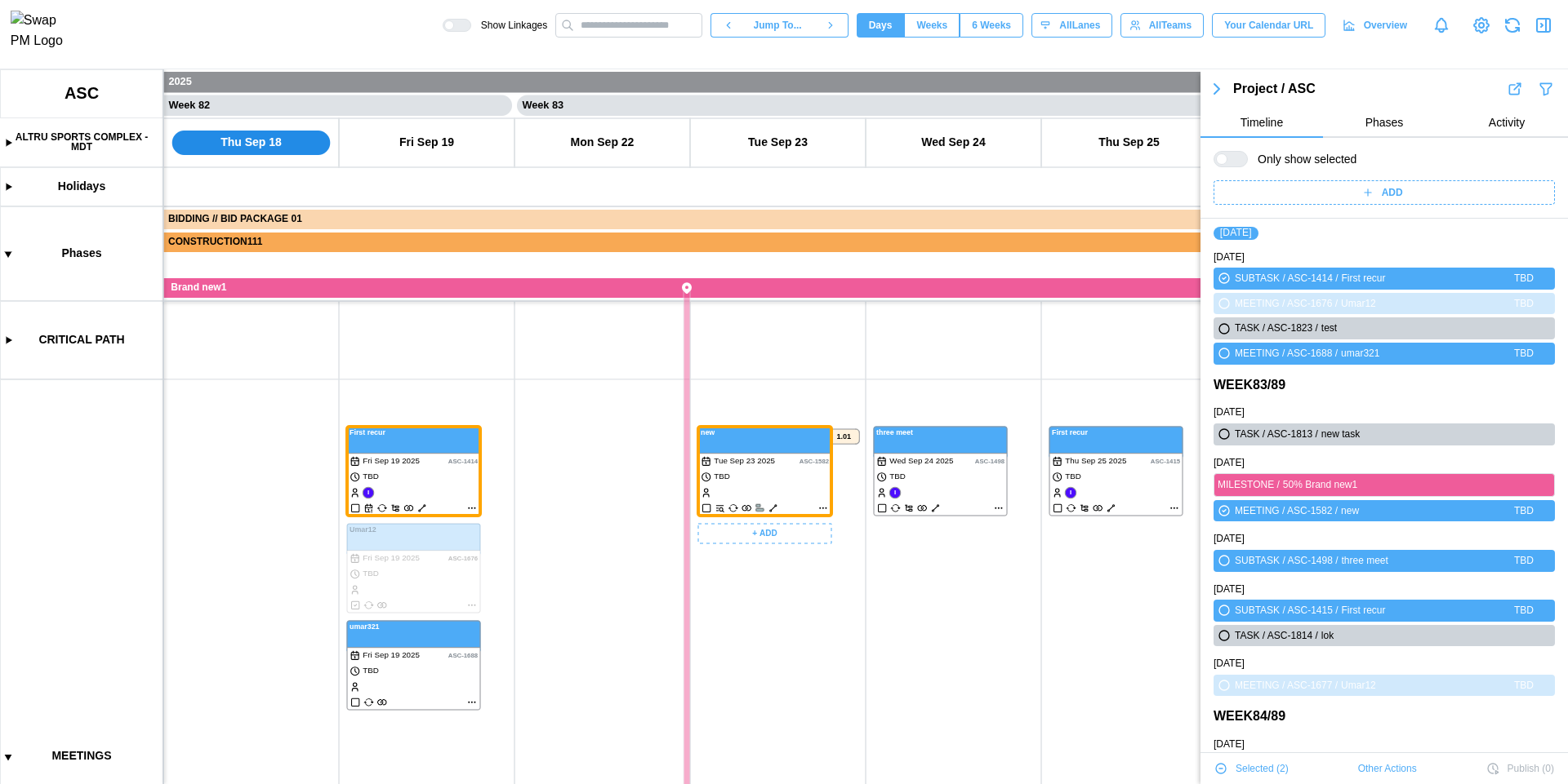
click at [949, 478] on canvas at bounding box center [784, 427] width 1568 height 715
click at [1079, 471] on canvas at bounding box center [784, 427] width 1568 height 715
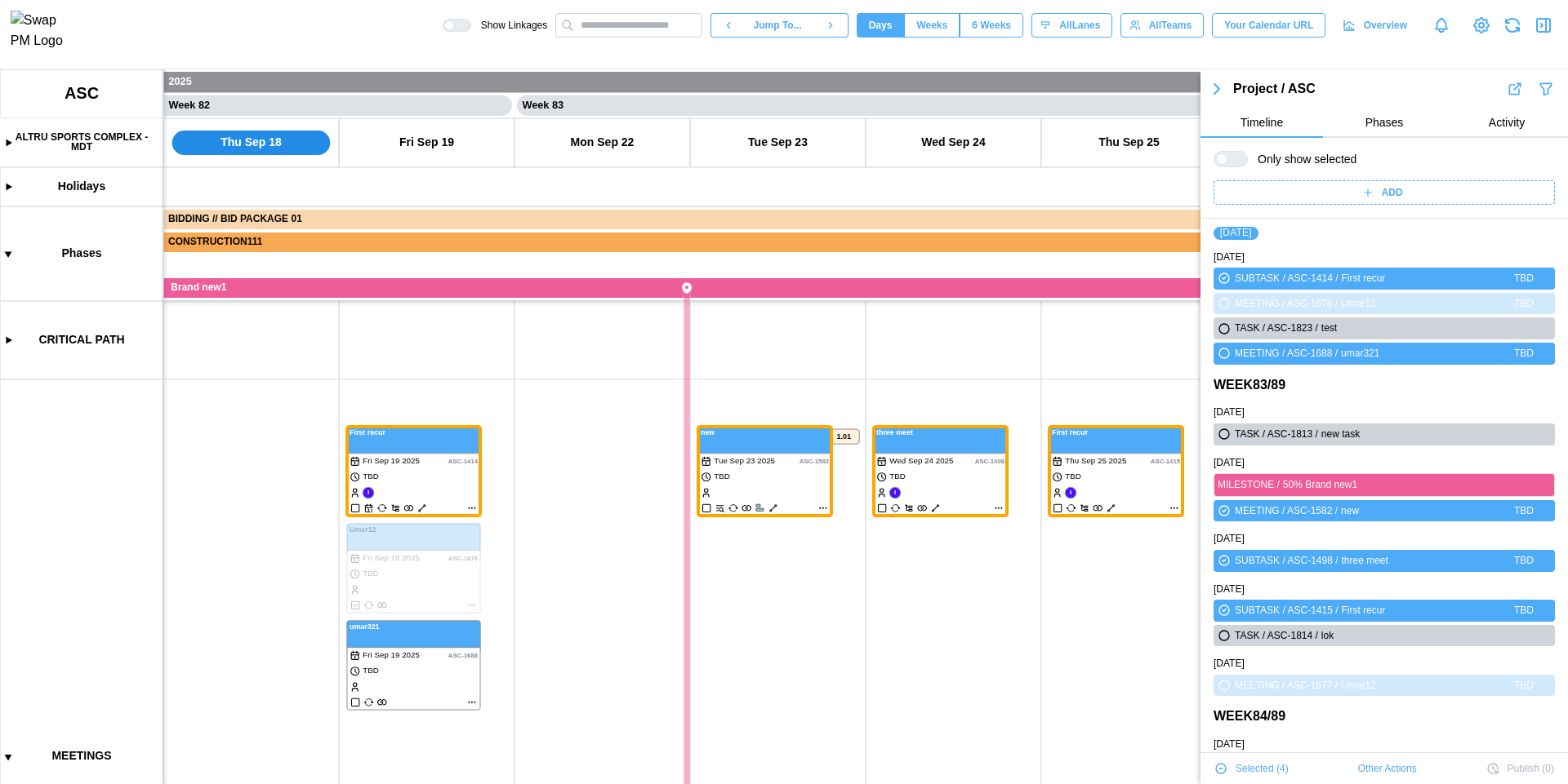
click at [1223, 159] on div at bounding box center [1221, 158] width 11 height 11
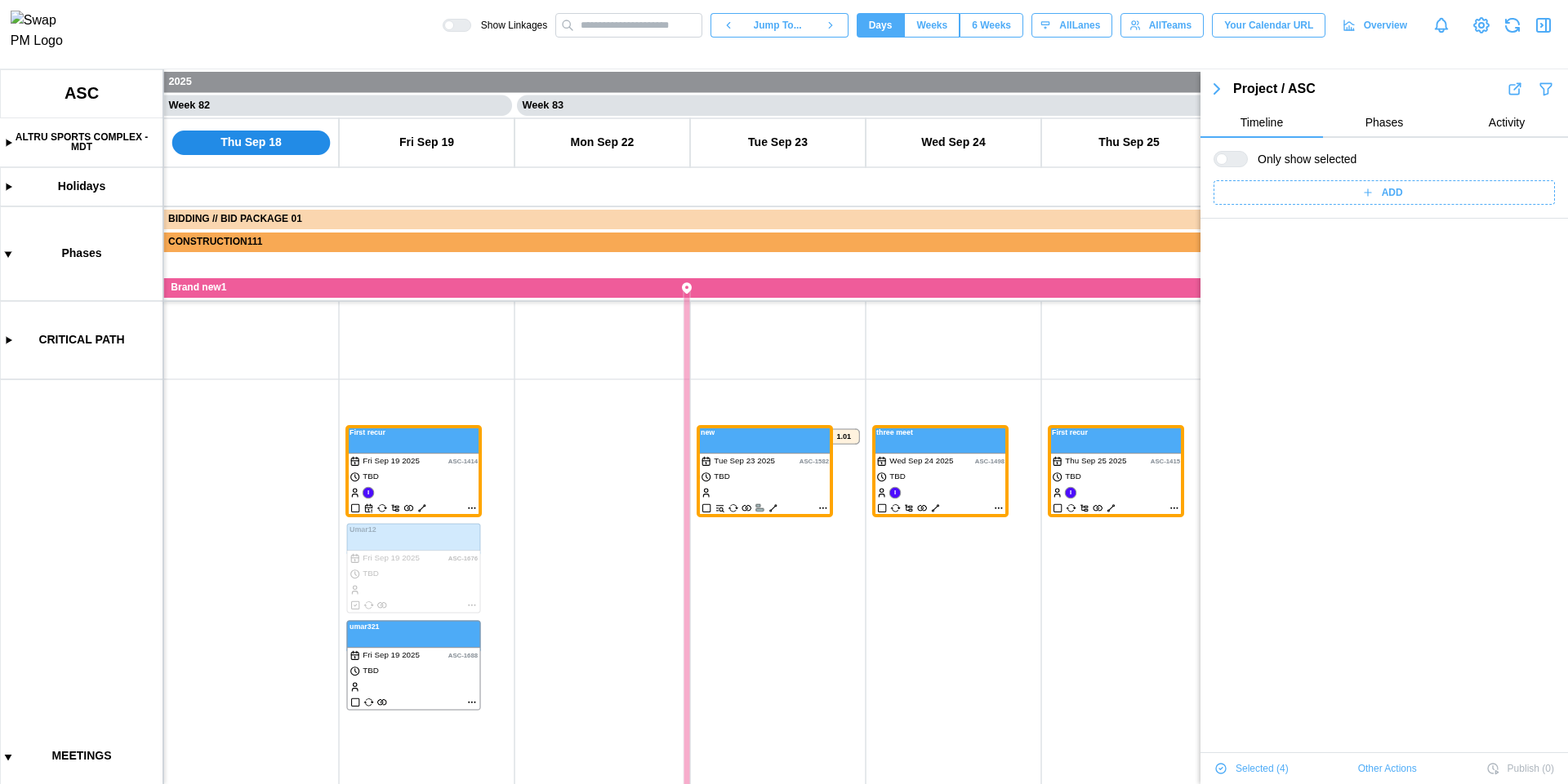
scroll to position [0, 0]
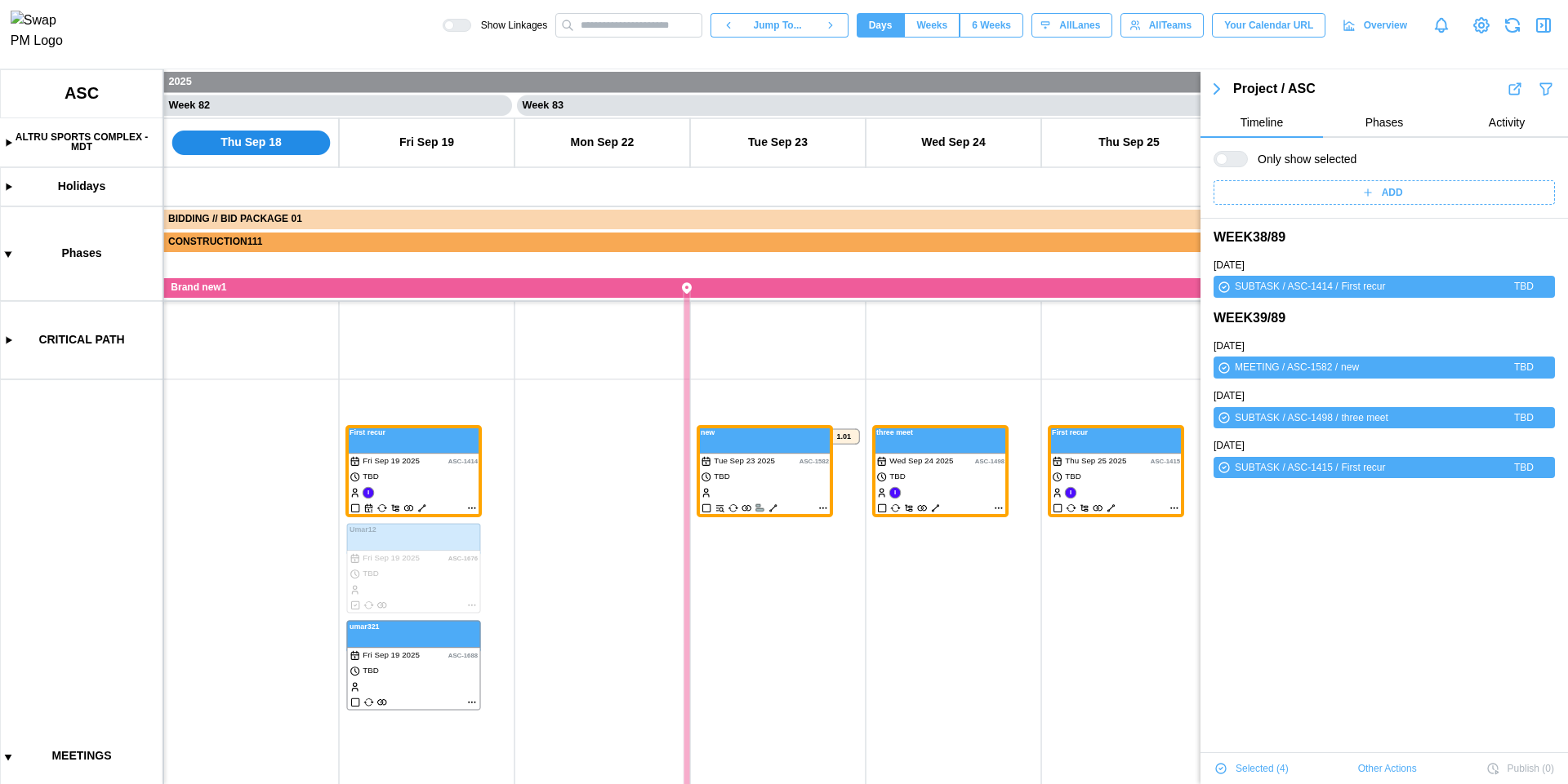
click at [1227, 160] on div at bounding box center [1221, 158] width 11 height 11
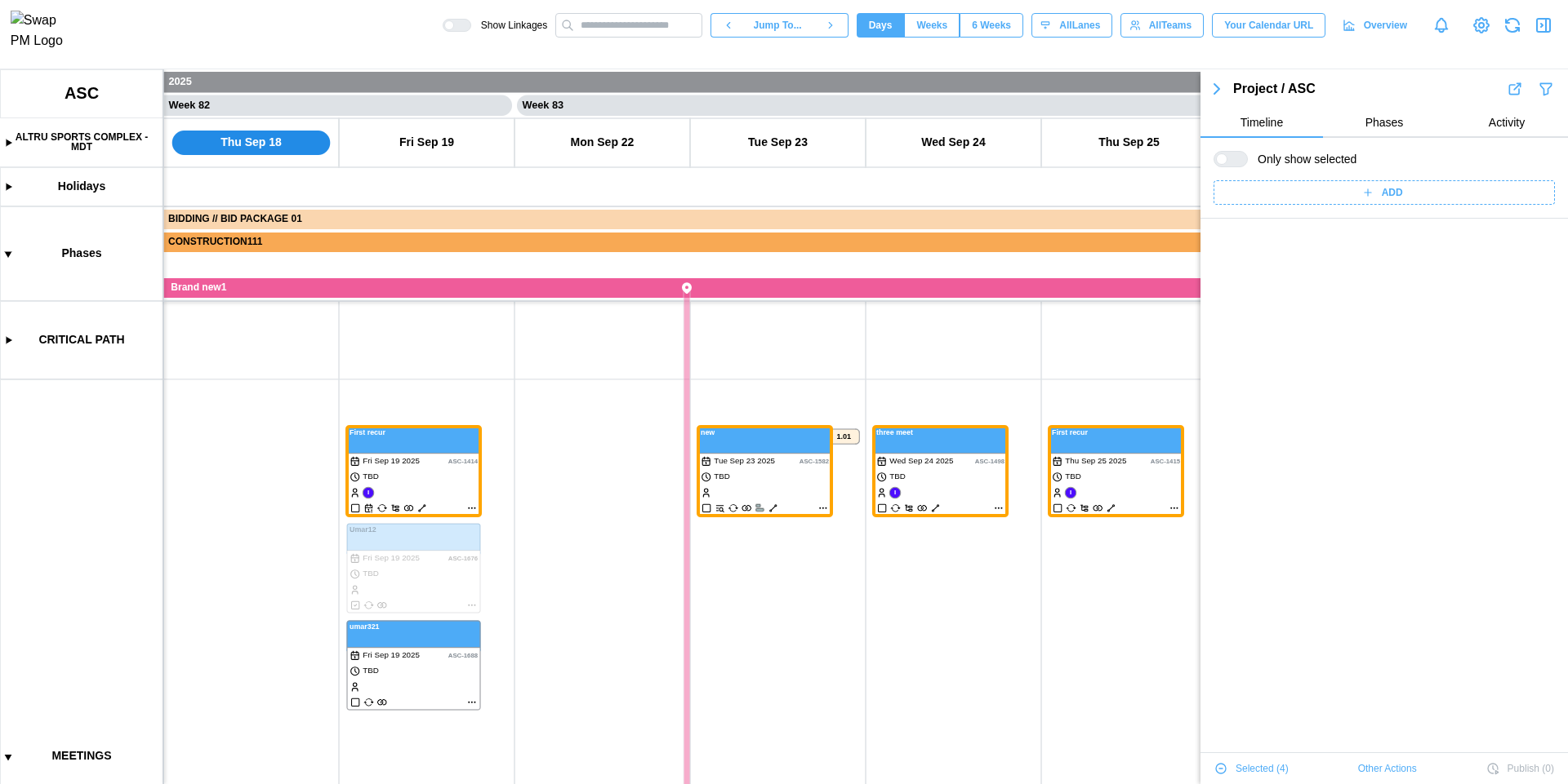
scroll to position [58638, 0]
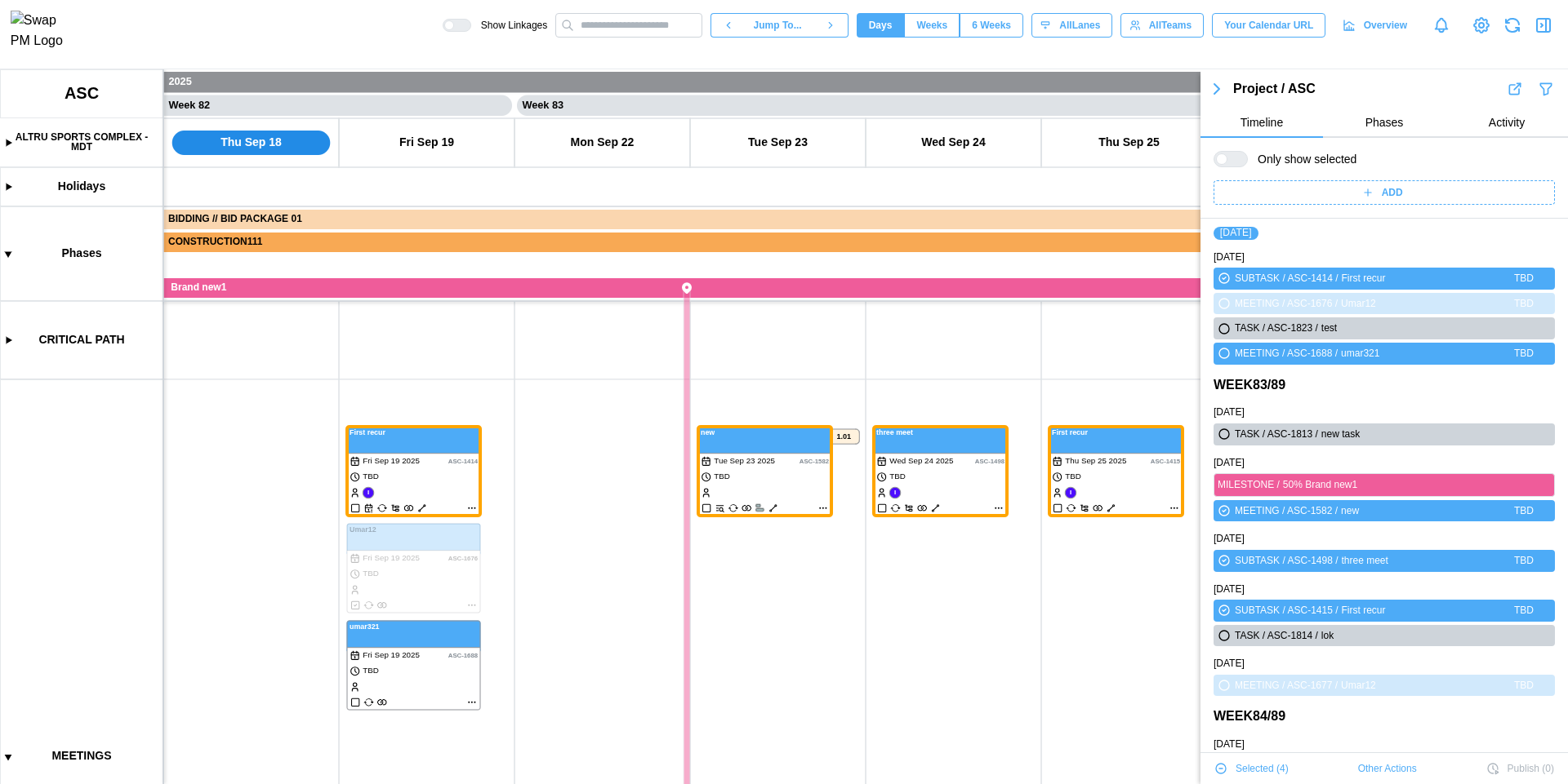
click at [1548, 30] on icon "button" at bounding box center [1543, 25] width 20 height 20
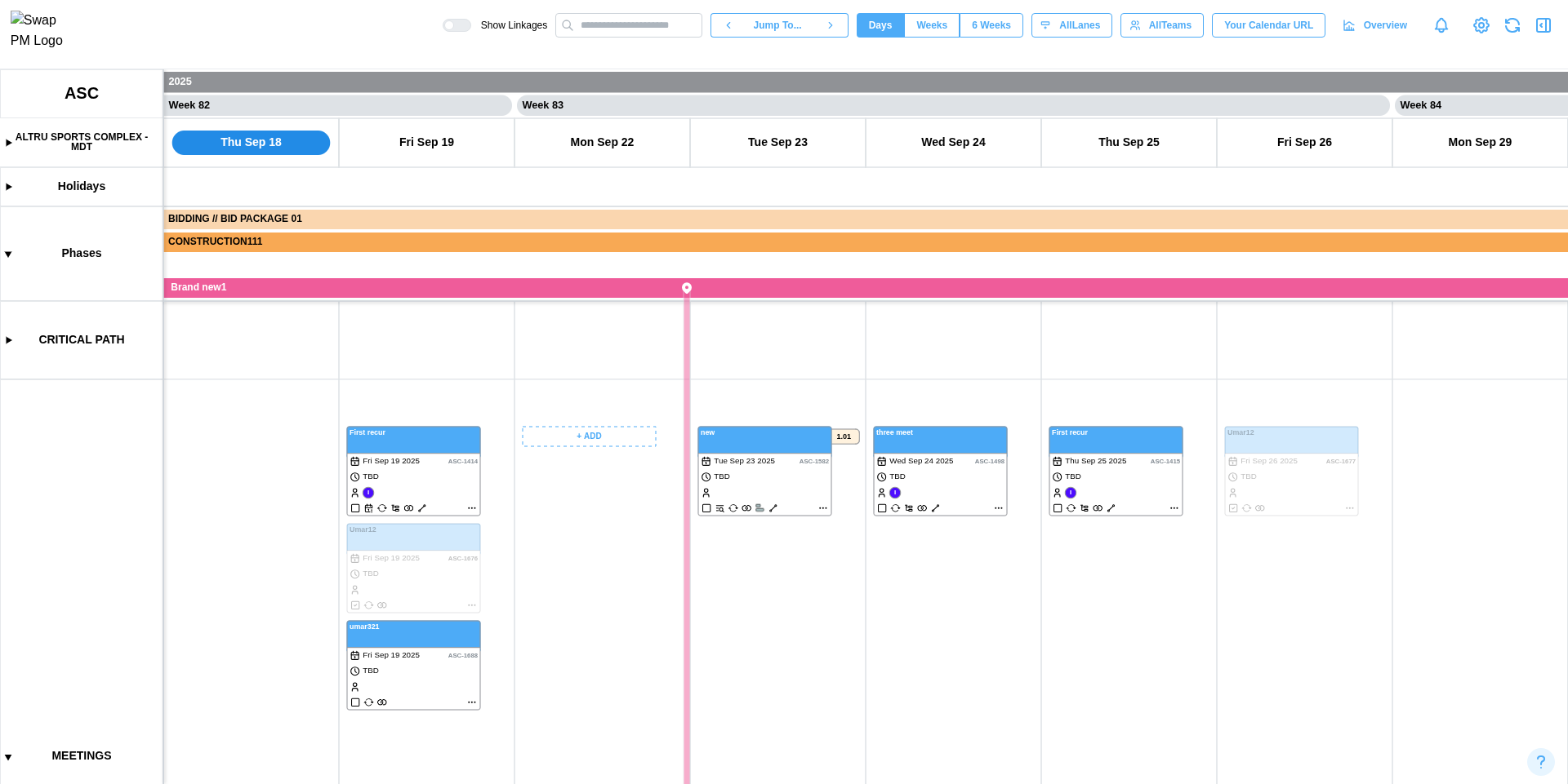
click at [426, 495] on canvas at bounding box center [784, 427] width 1568 height 715
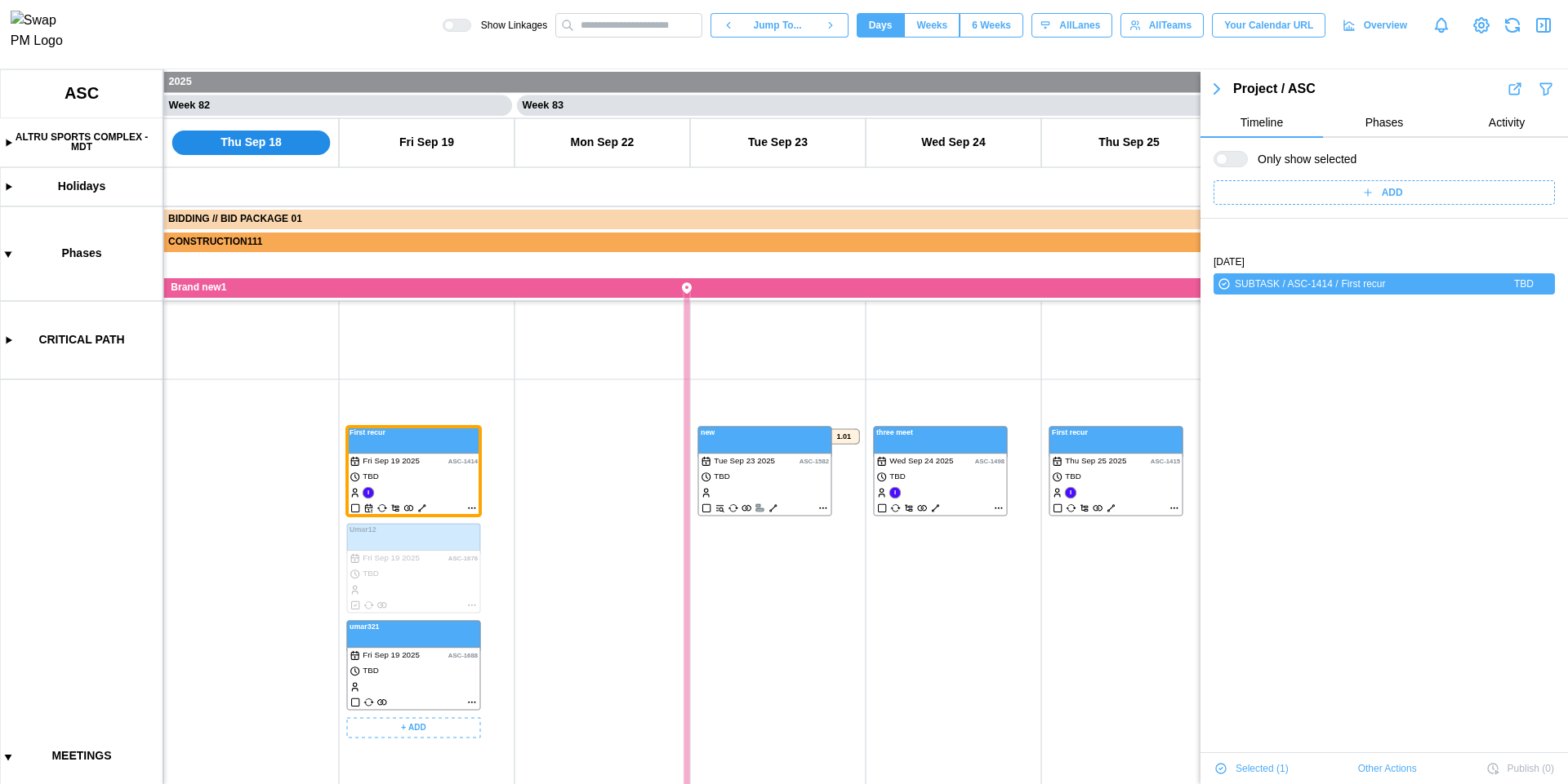
scroll to position [55, 0]
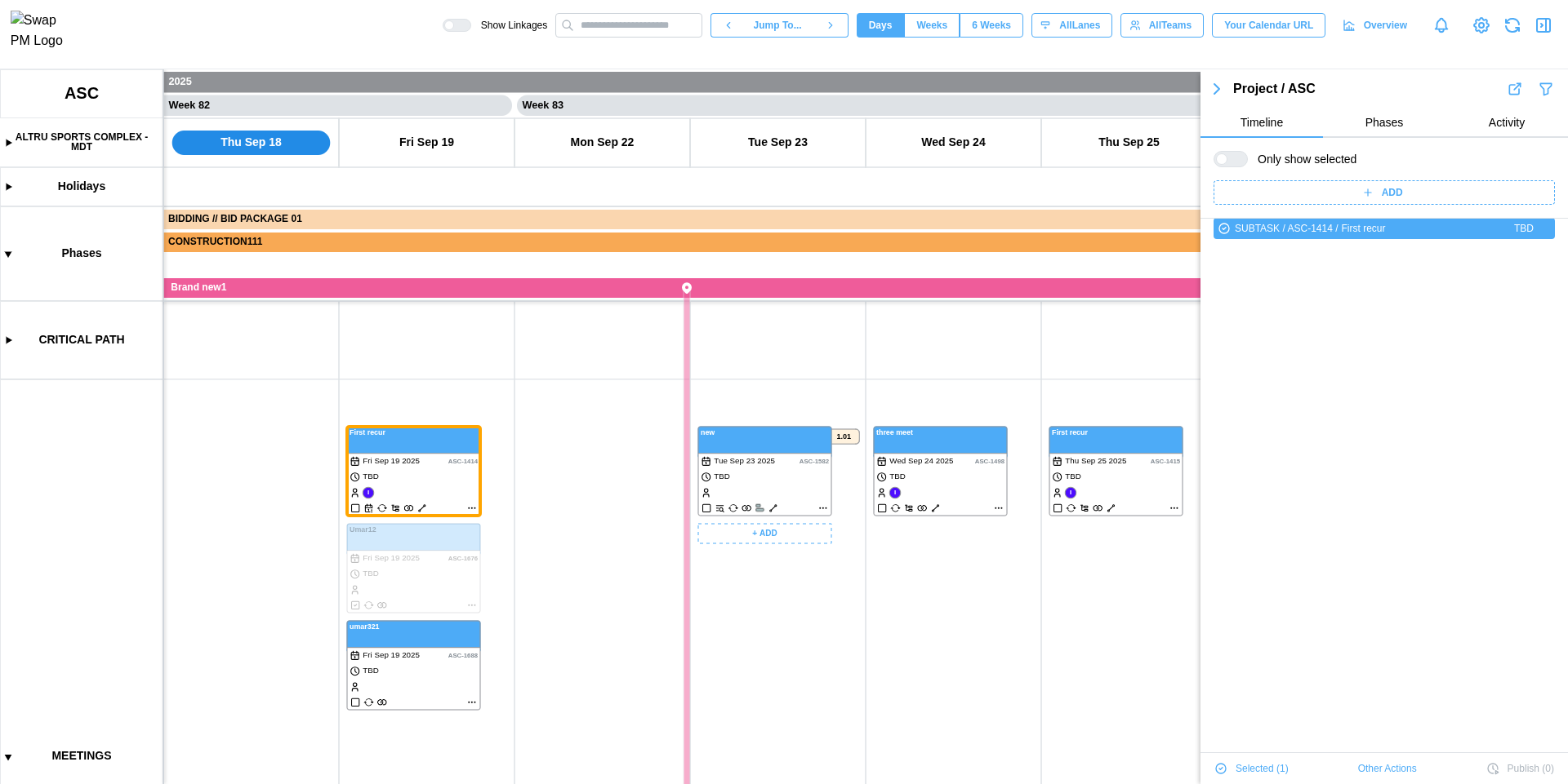
click at [777, 495] on canvas at bounding box center [784, 427] width 1568 height 715
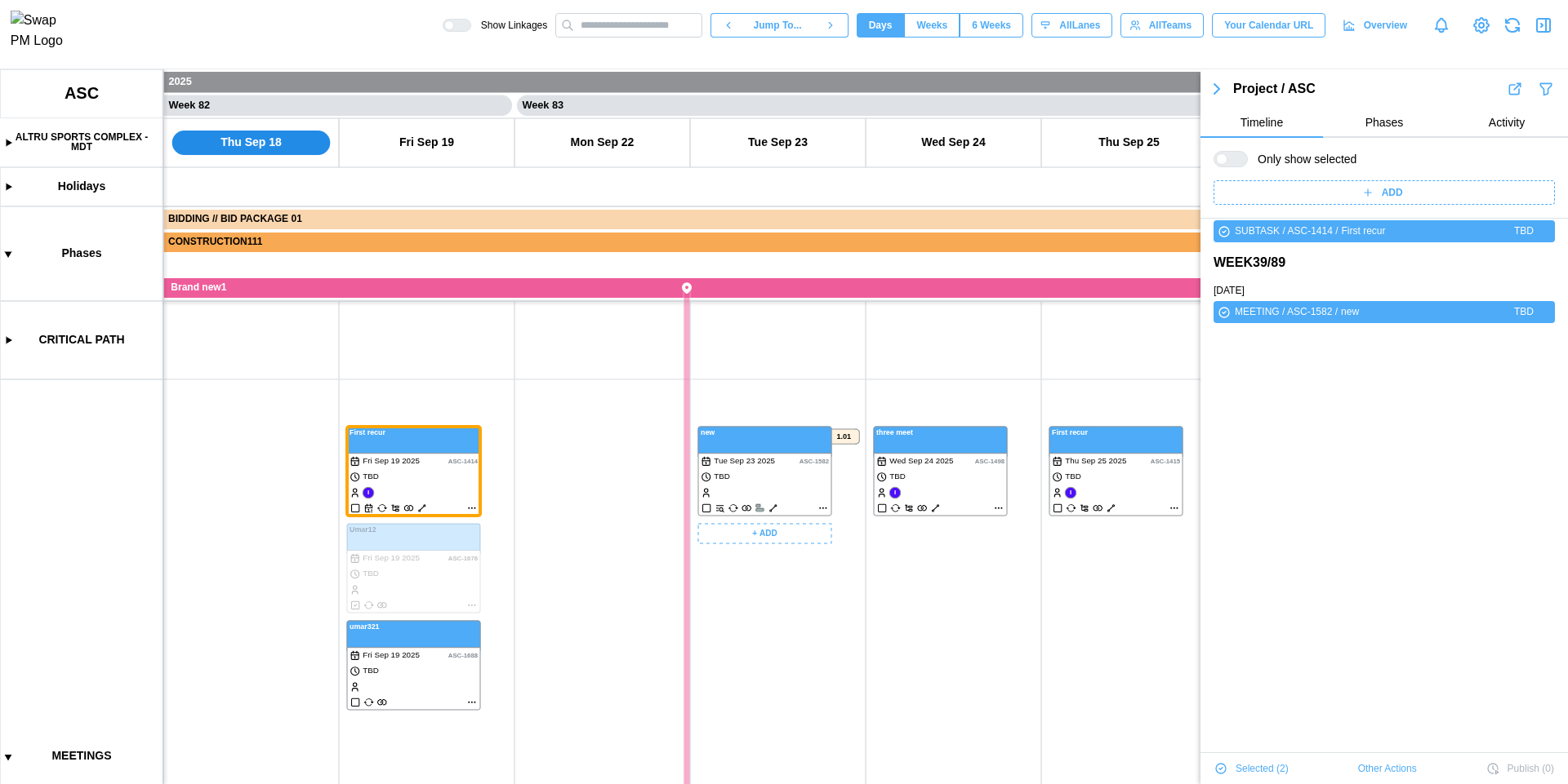
scroll to position [0, 0]
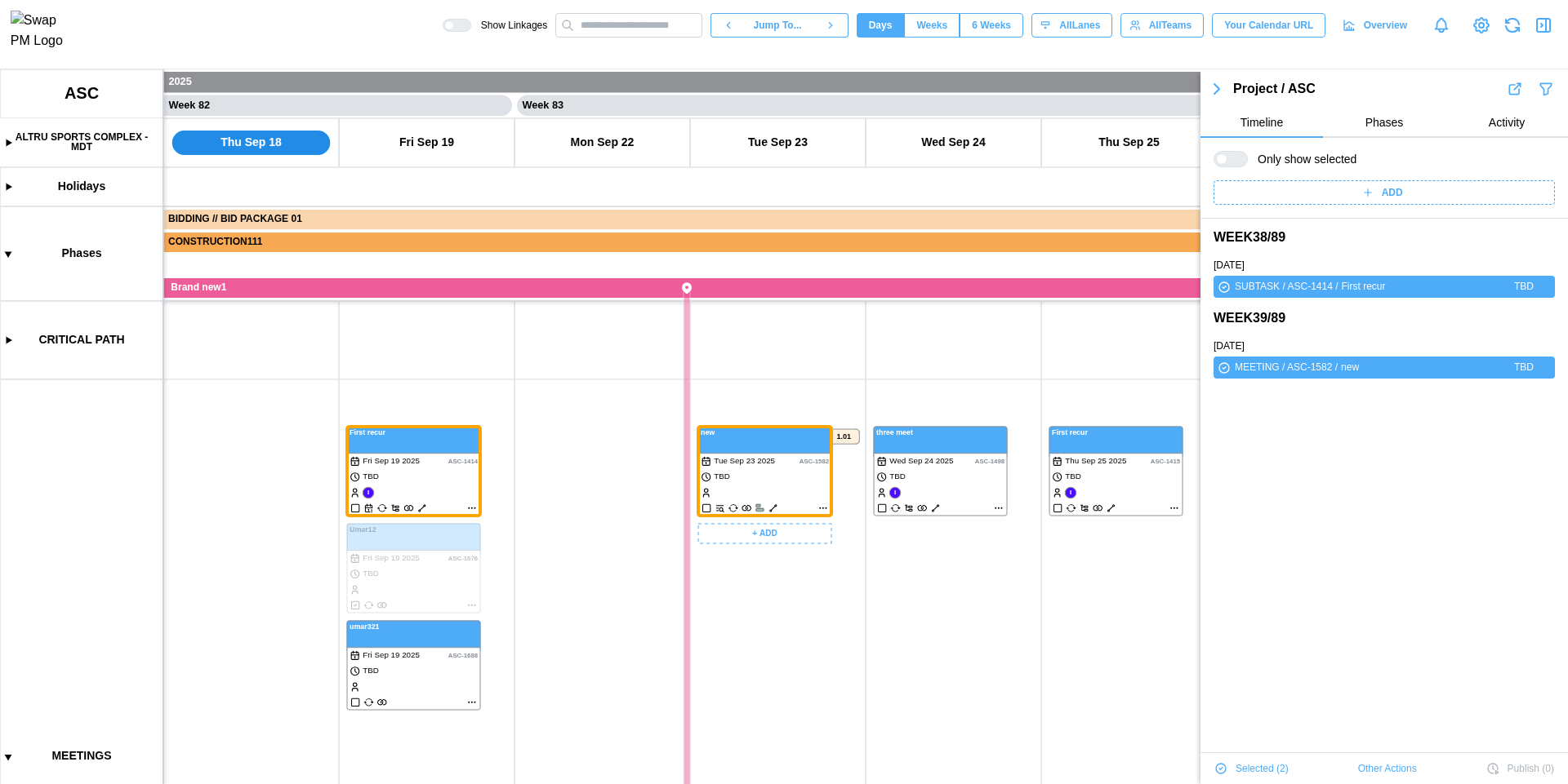
click at [938, 493] on canvas at bounding box center [784, 427] width 1568 height 715
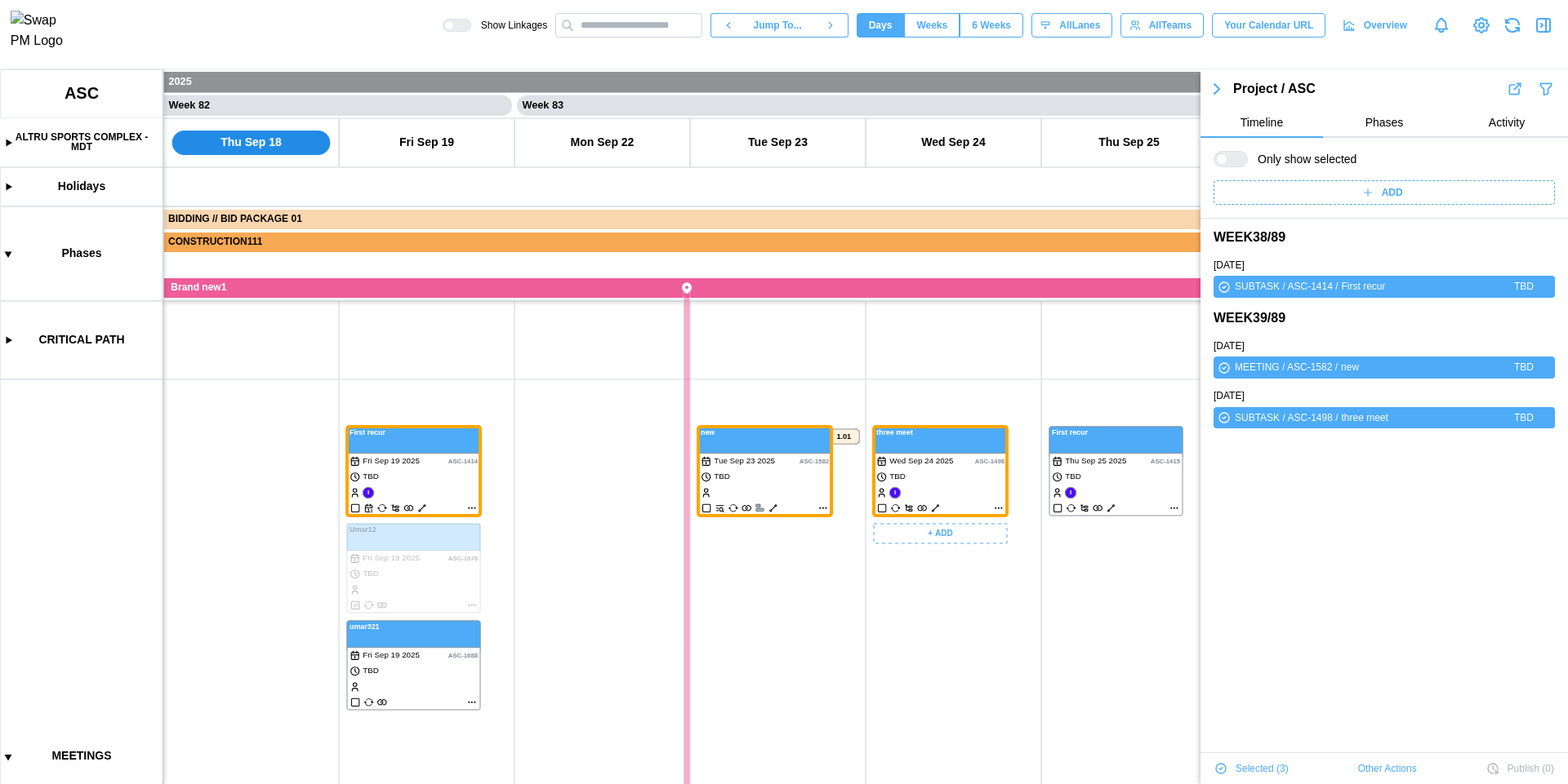
click at [1123, 478] on canvas at bounding box center [784, 427] width 1568 height 715
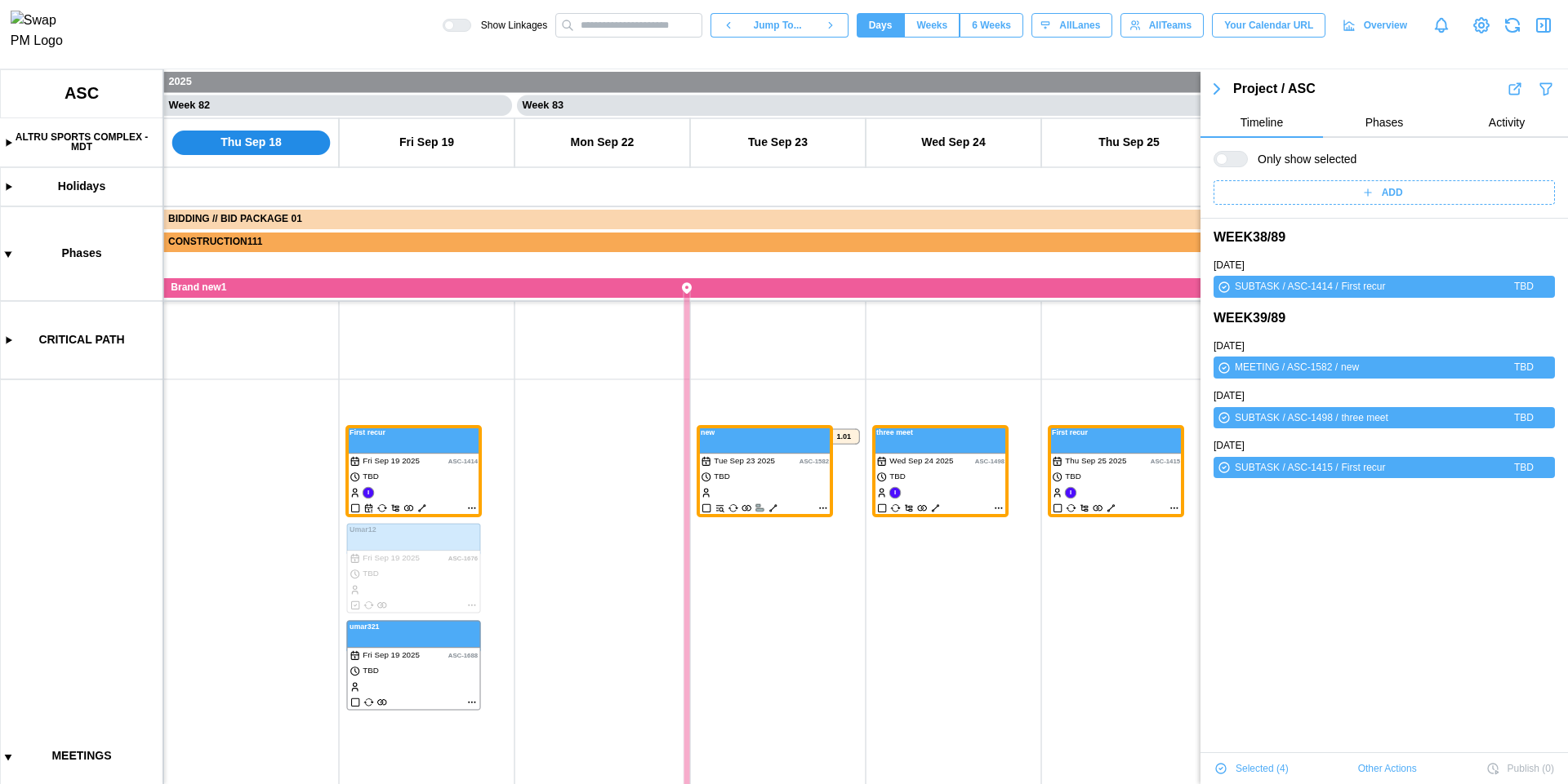
click at [1534, 30] on icon "button" at bounding box center [1543, 25] width 20 height 20
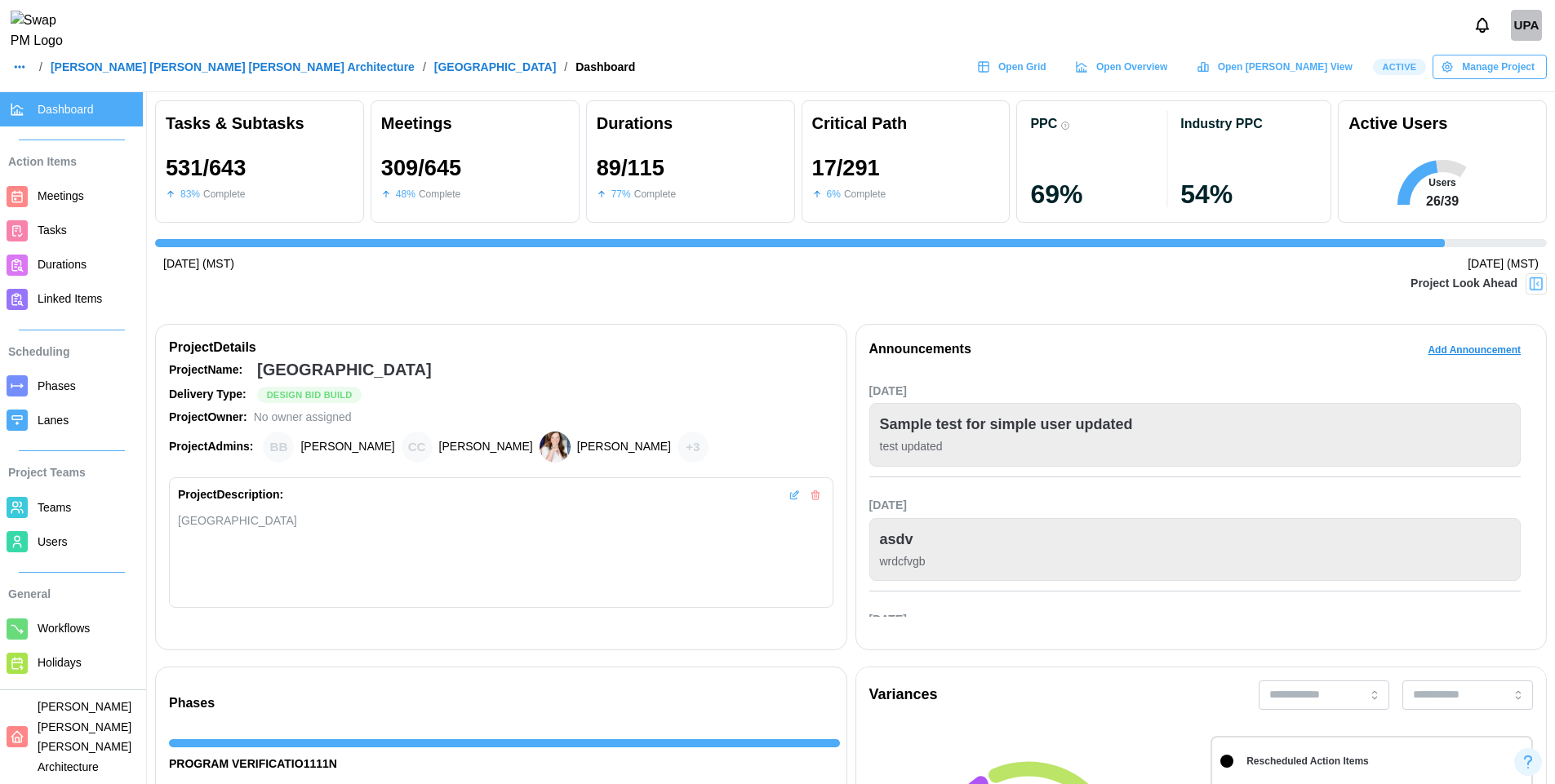
scroll to position [0, 15757]
click at [201, 70] on link "[PERSON_NAME] [PERSON_NAME] [PERSON_NAME] Architecture" at bounding box center [232, 66] width 364 height 11
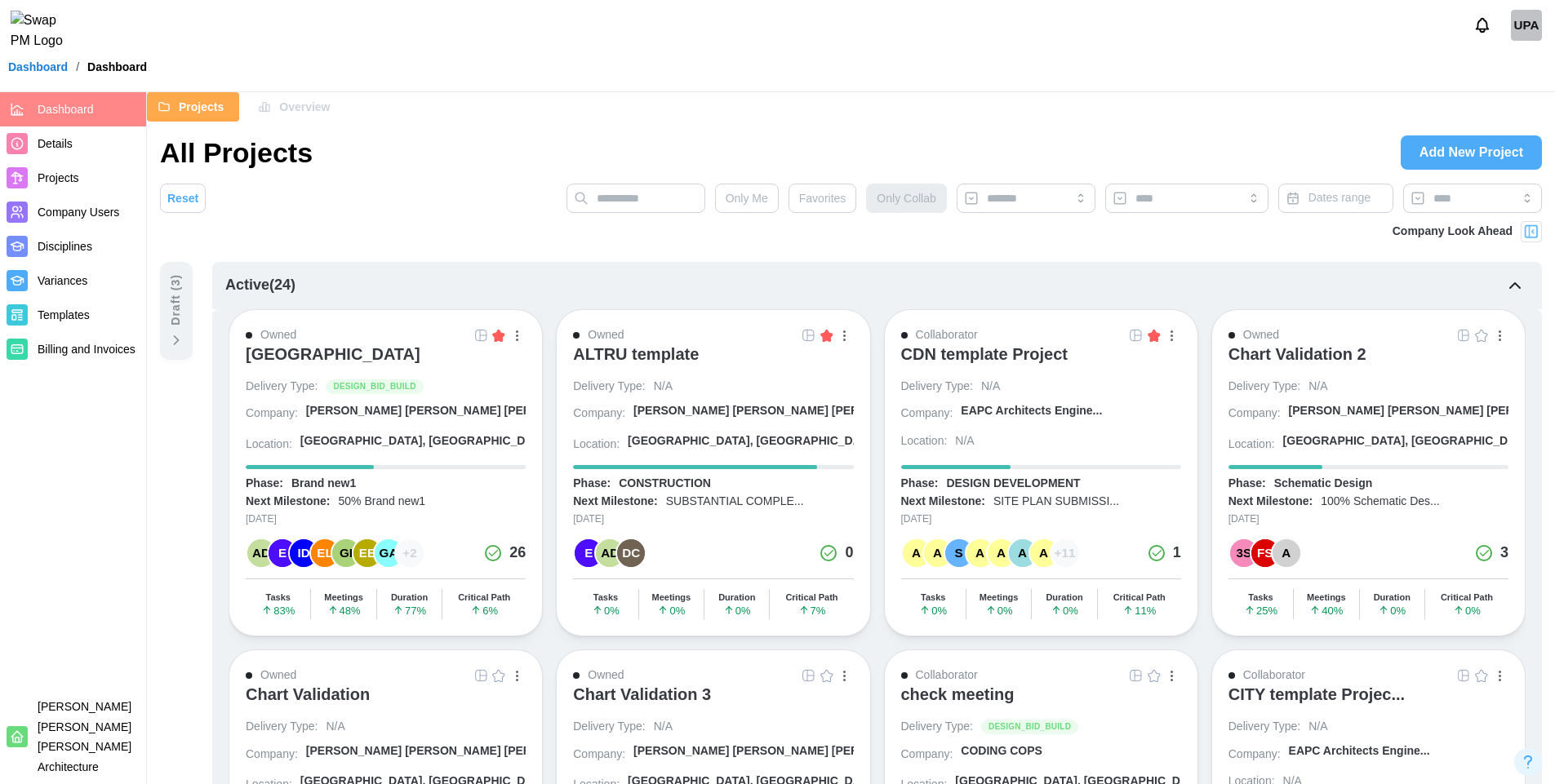
click at [363, 553] on div "EE" at bounding box center [368, 553] width 28 height 28
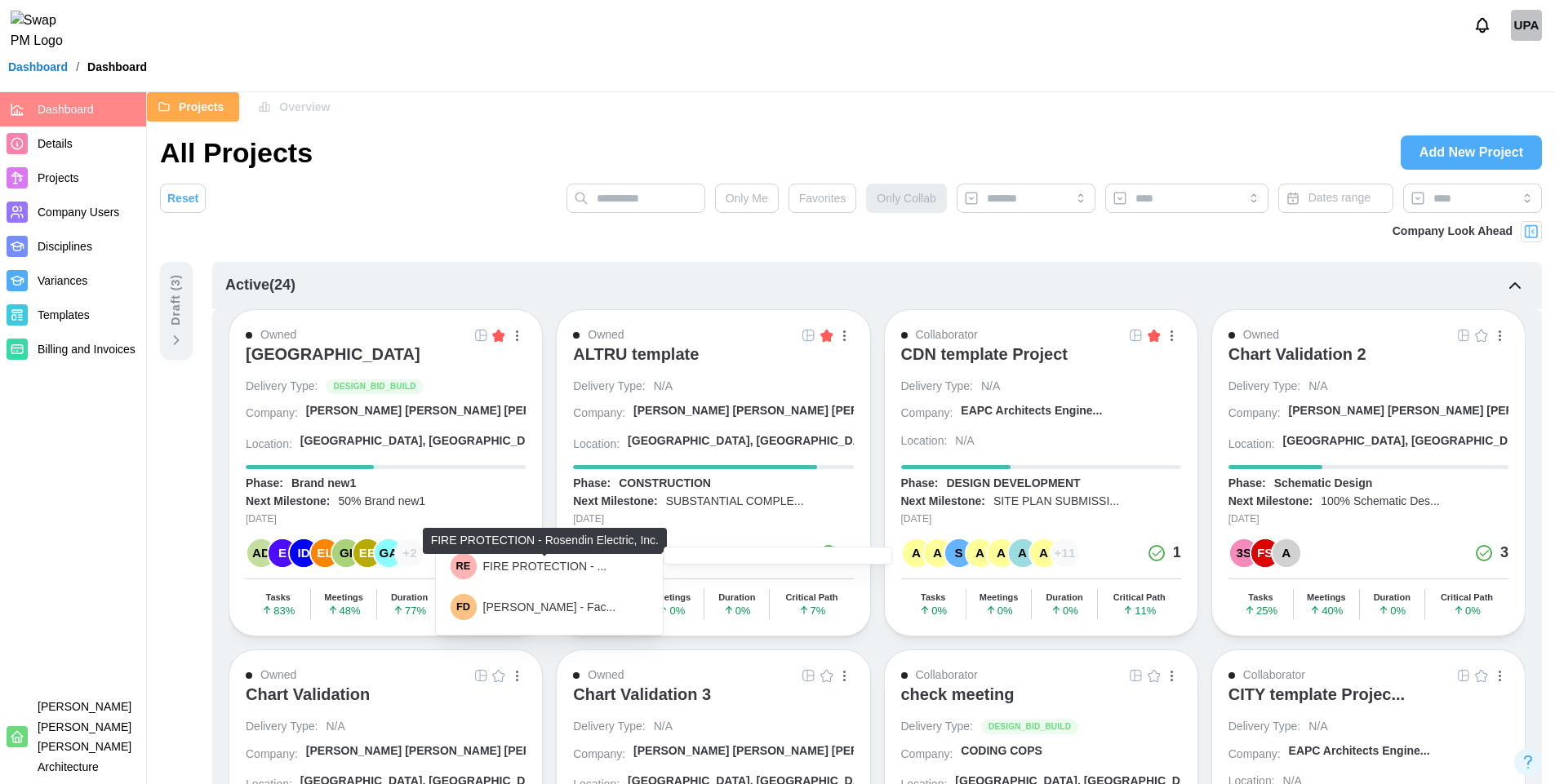
click at [538, 569] on div "FIRE PROTECTION - ..." at bounding box center [545, 567] width 124 height 14
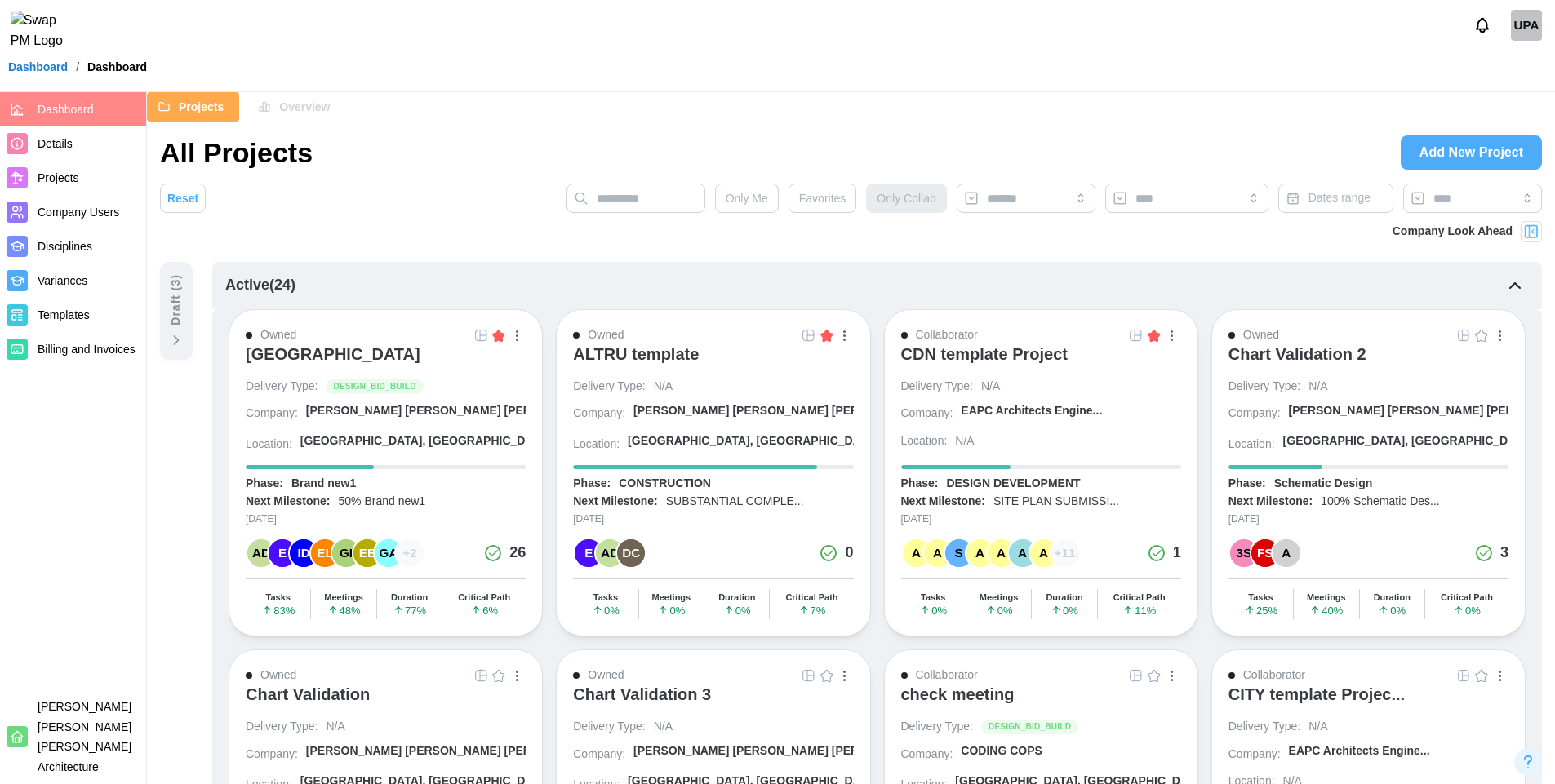
click at [1066, 555] on div "+ 11" at bounding box center [1065, 553] width 28 height 28
click at [34, 72] on link "Dashboard" at bounding box center [37, 66] width 59 height 11
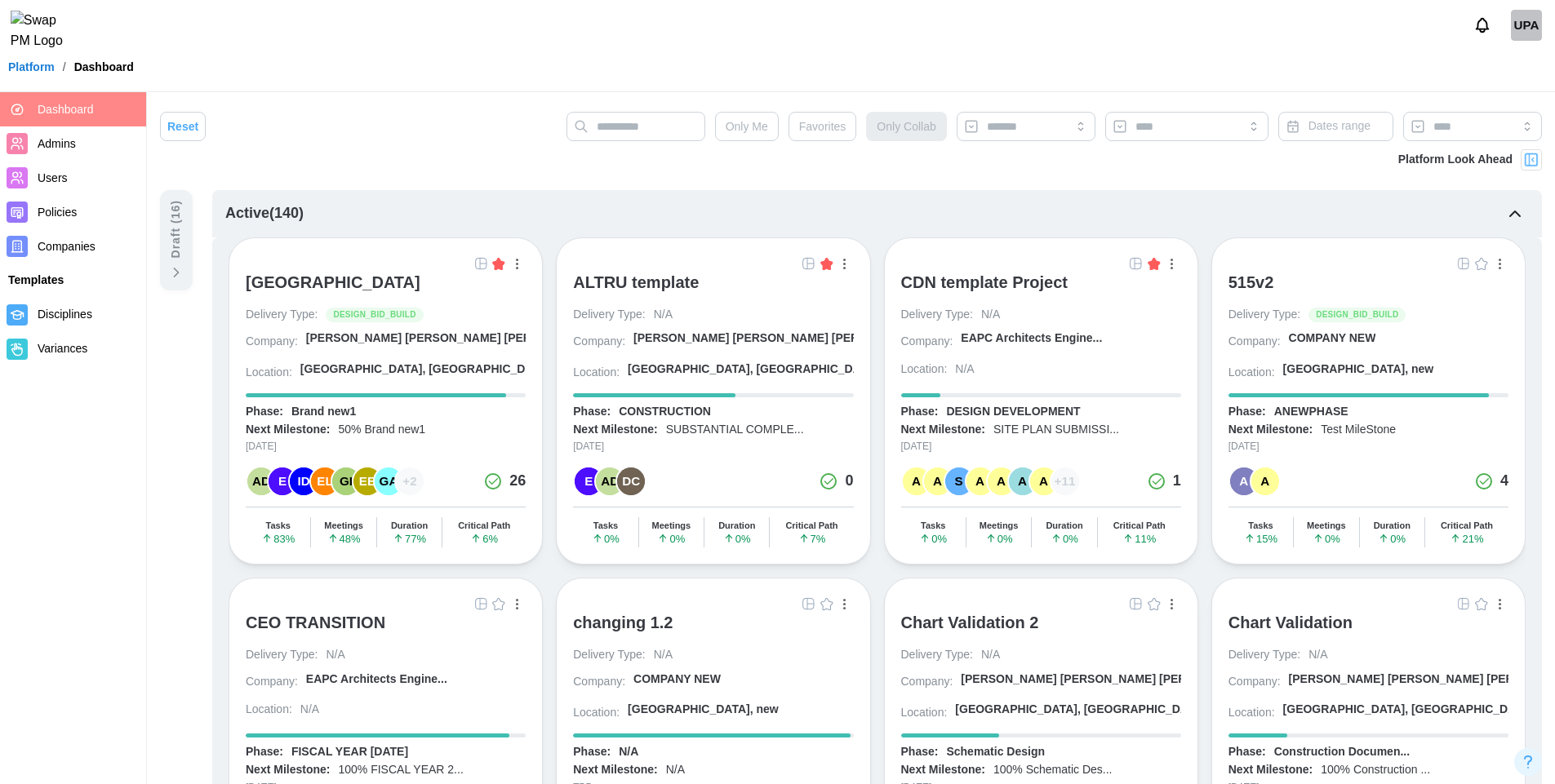
click at [459, 139] on div "Reset Only Me Favorites Only Collab Dates range" at bounding box center [851, 131] width 1382 height 38
click at [409, 485] on div "+ 2" at bounding box center [410, 481] width 28 height 28
